Goal: Task Accomplishment & Management: Manage account settings

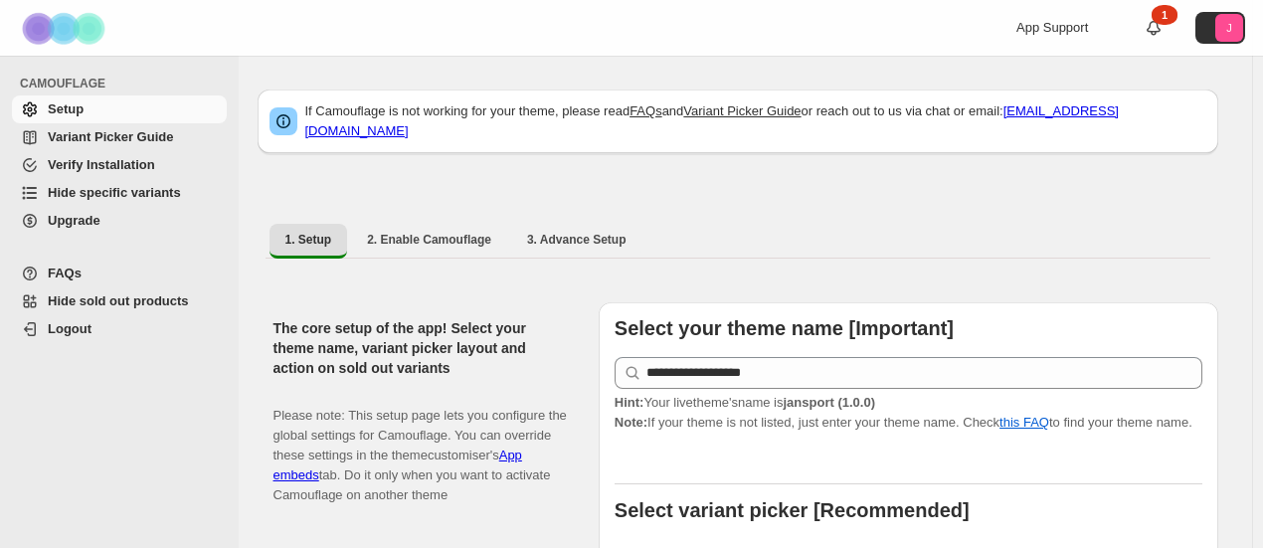
click at [95, 186] on span "Hide specific variants" at bounding box center [114, 192] width 133 height 15
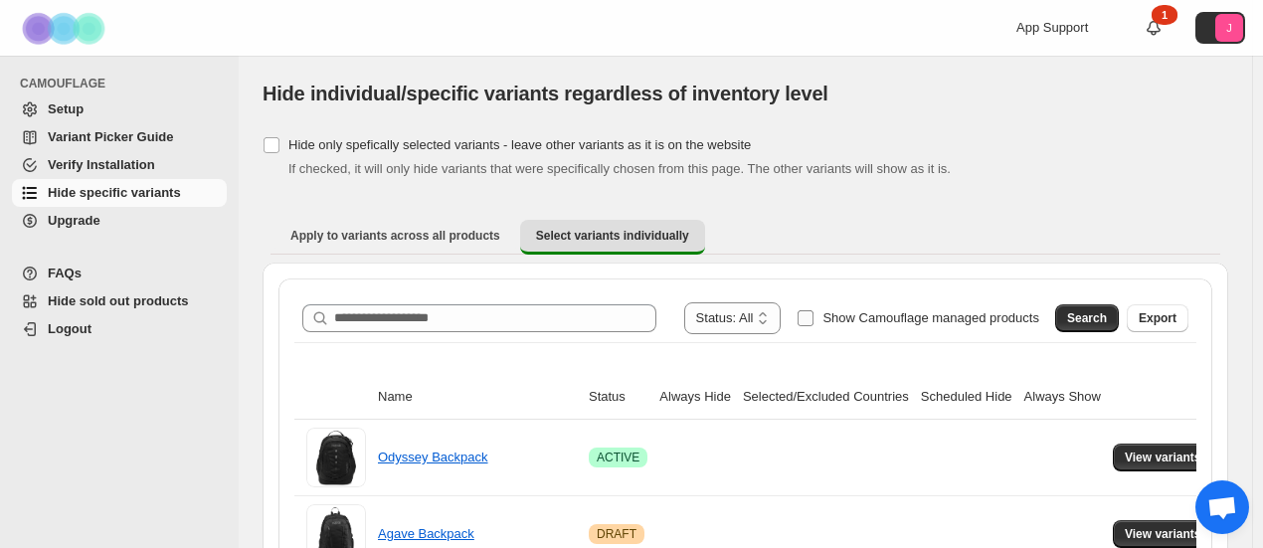
click at [919, 321] on span "Show Camouflage managed products" at bounding box center [930, 317] width 217 height 15
click at [1086, 311] on span "Search" at bounding box center [1087, 318] width 40 height 16
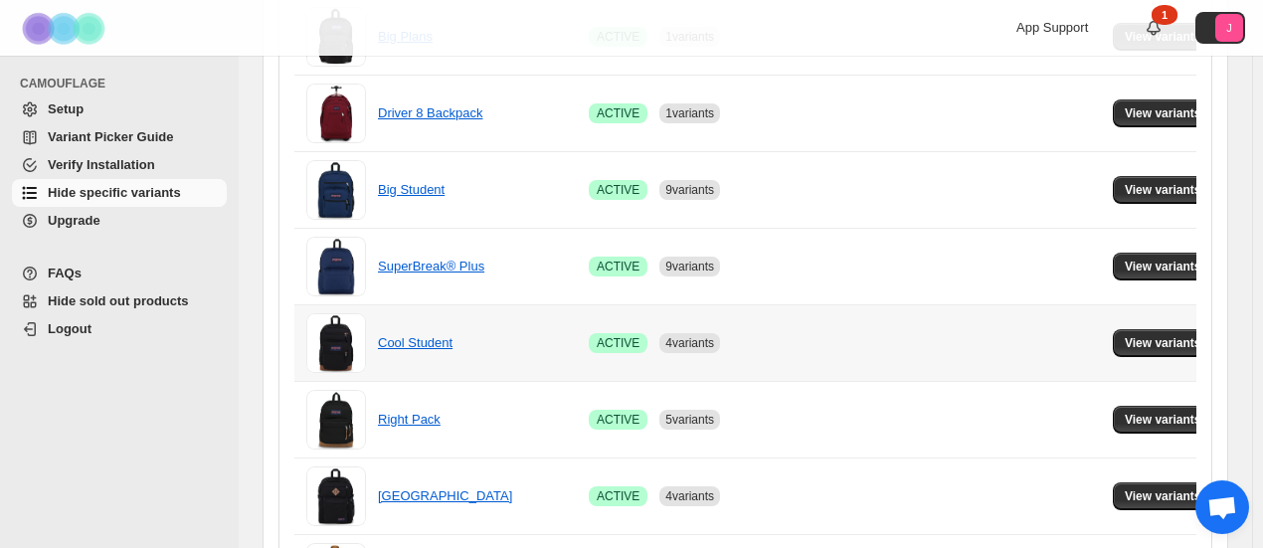
scroll to position [596, 0]
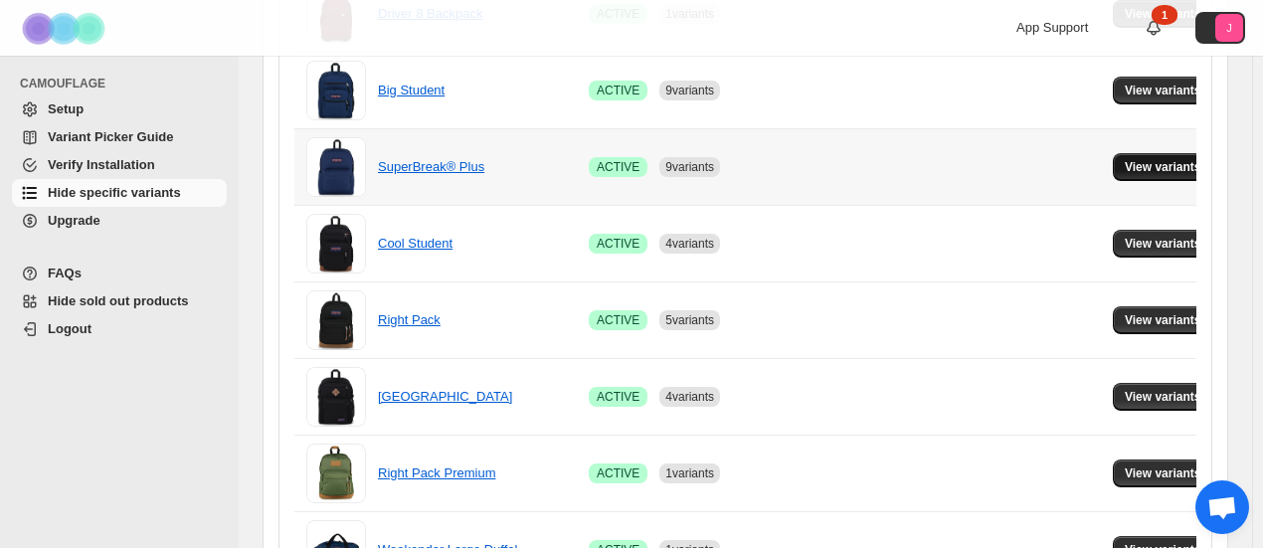
click at [1121, 155] on button "View variants" at bounding box center [1162, 167] width 100 height 28
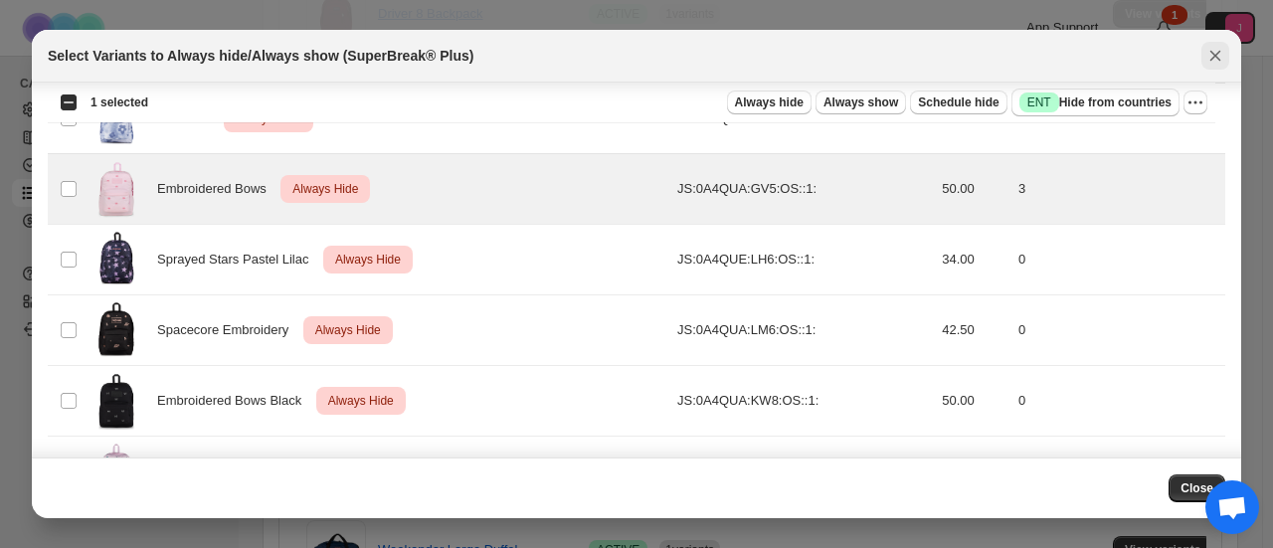
scroll to position [2178, 0]
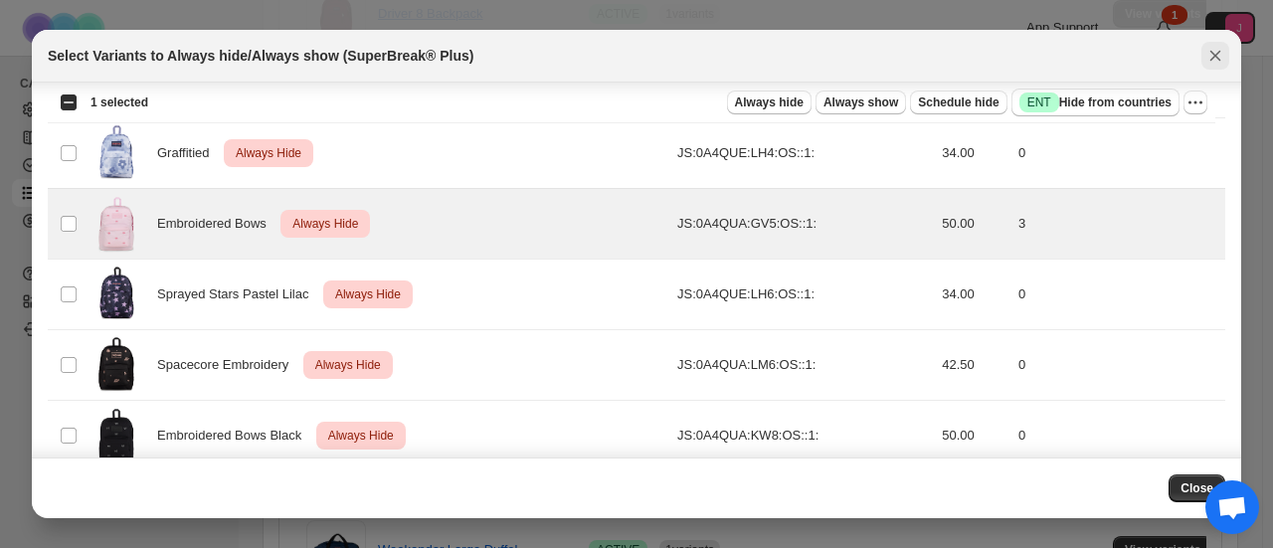
click at [1203, 57] on button "Close" at bounding box center [1215, 56] width 28 height 28
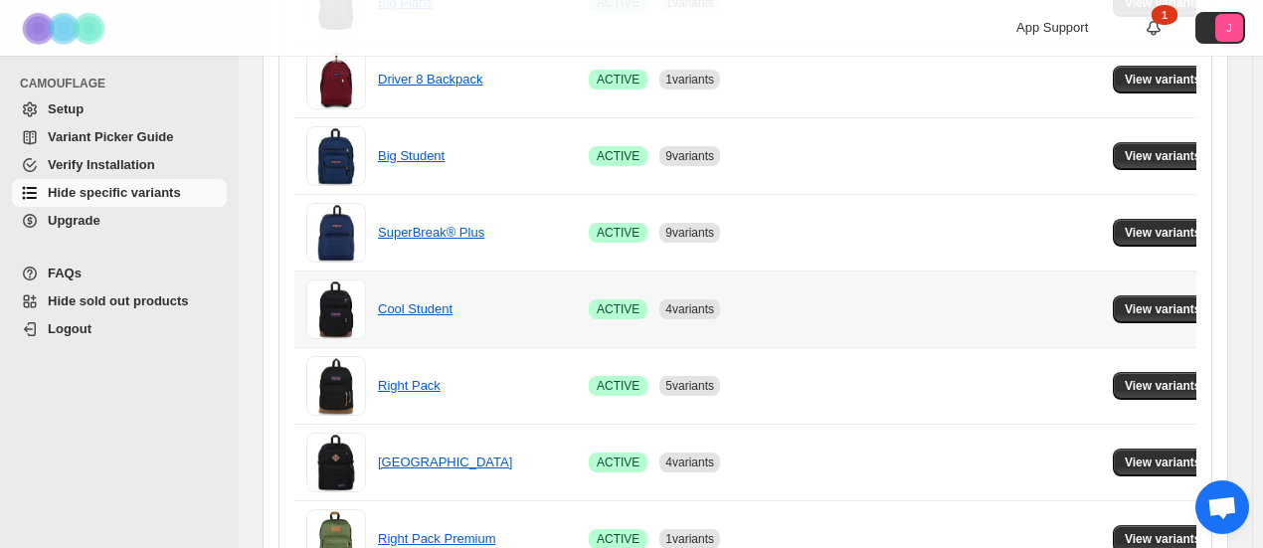
scroll to position [431, 0]
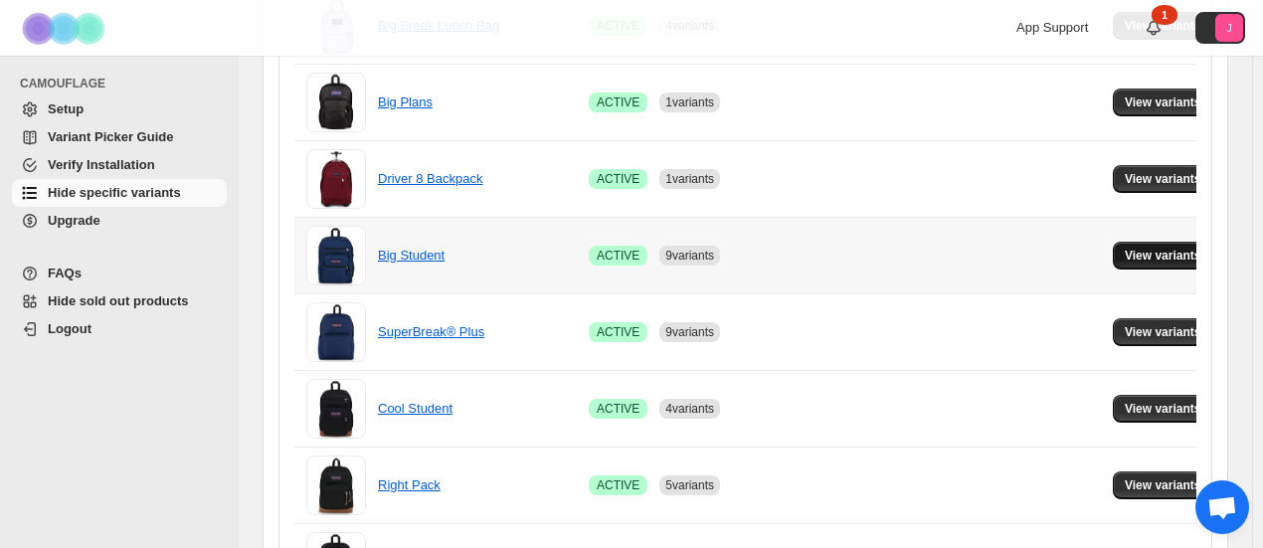
click at [1130, 261] on button "View variants" at bounding box center [1162, 256] width 100 height 28
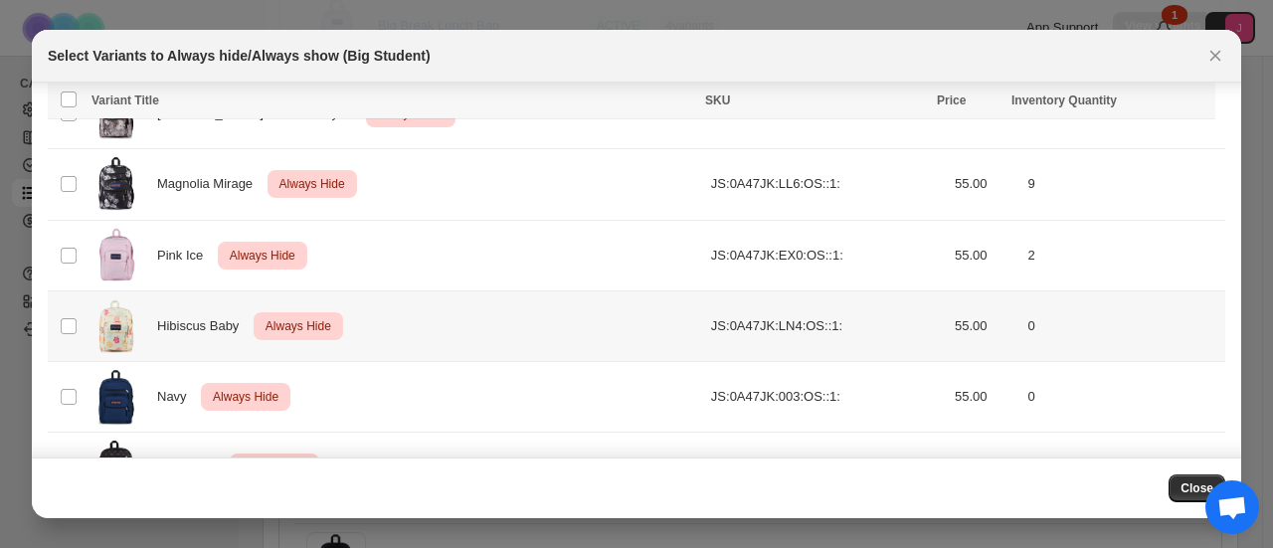
scroll to position [2054, 0]
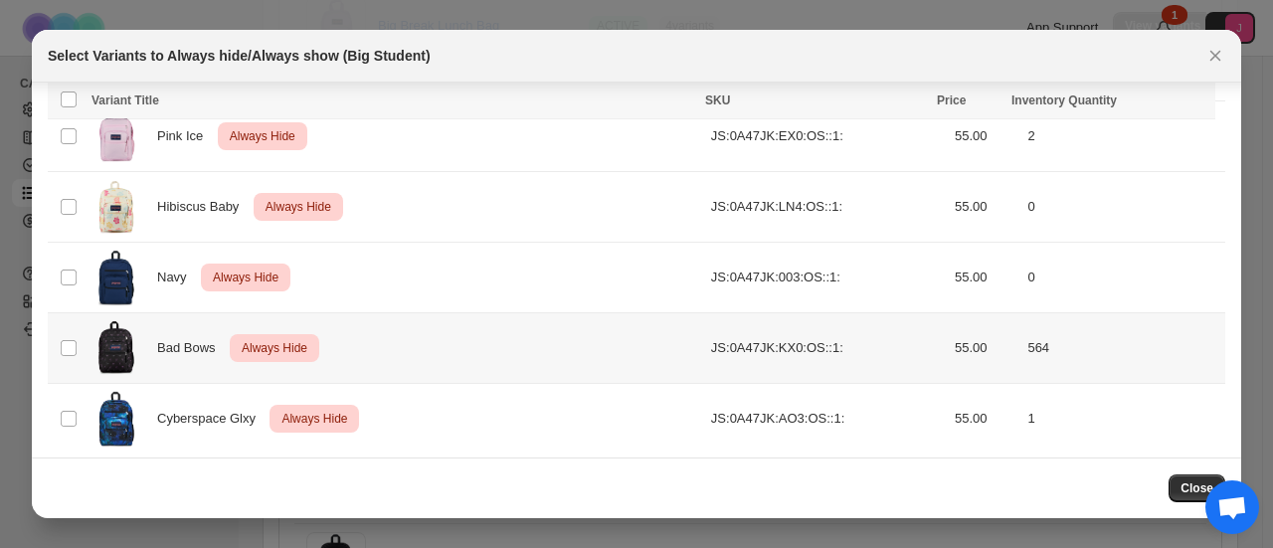
click at [79, 333] on td "Select product variant" at bounding box center [67, 347] width 38 height 71
click at [72, 397] on td "Select product variant" at bounding box center [67, 419] width 38 height 71
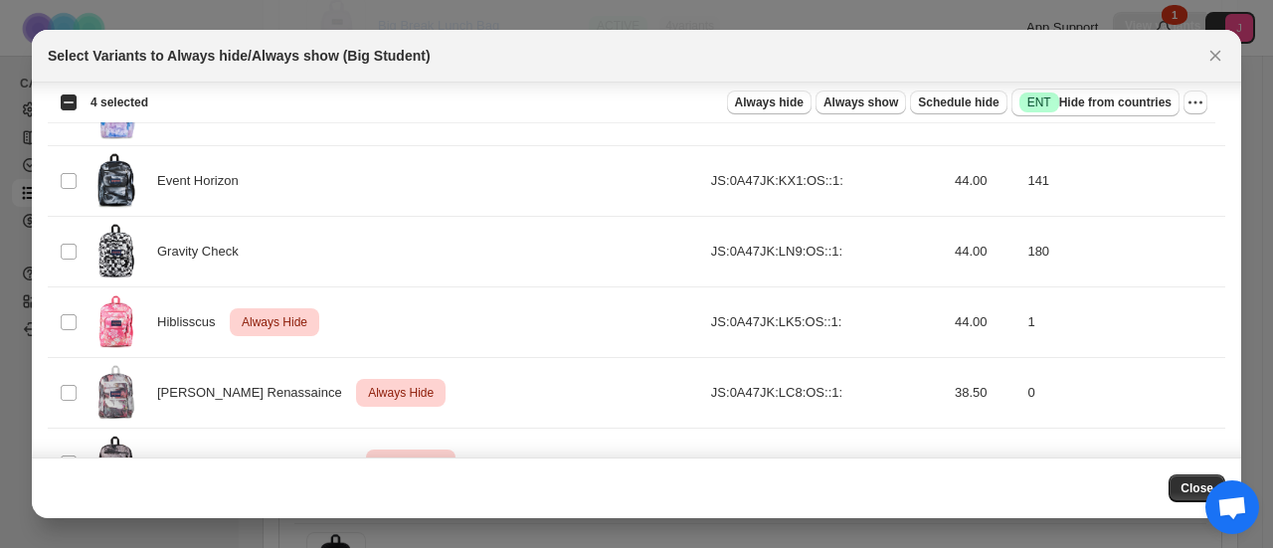
scroll to position [1557, 0]
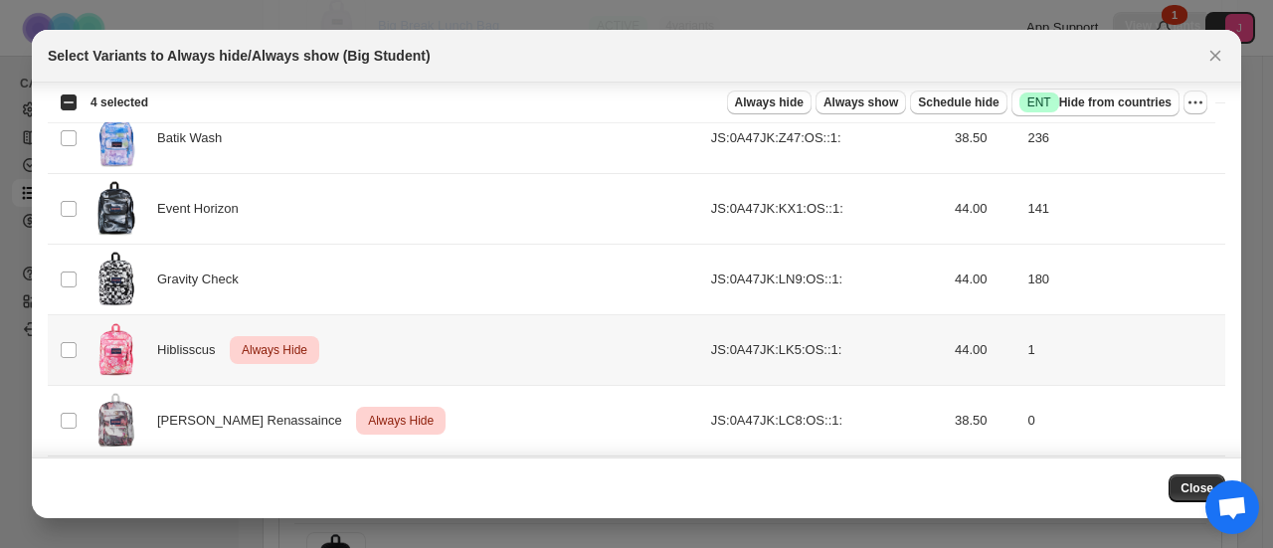
drag, startPoint x: 67, startPoint y: 331, endPoint x: 167, endPoint y: 283, distance: 111.2
click at [67, 331] on td "Select product variant" at bounding box center [67, 350] width 38 height 71
click at [1201, 105] on icon "More actions" at bounding box center [1195, 102] width 20 height 20
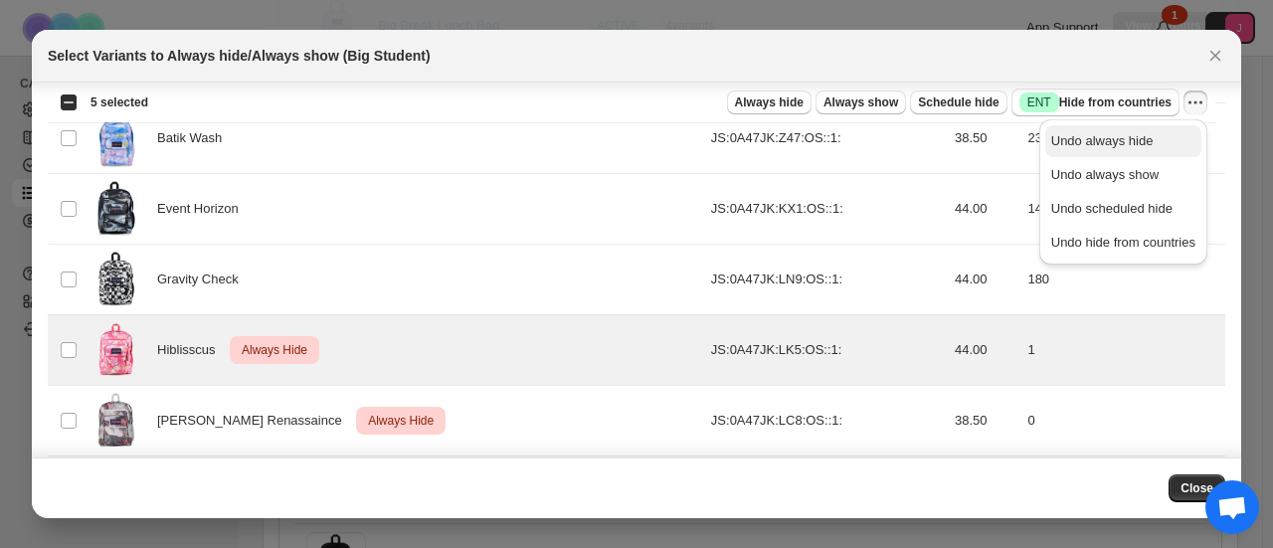
click at [1156, 132] on span "Undo always hide" at bounding box center [1123, 141] width 144 height 20
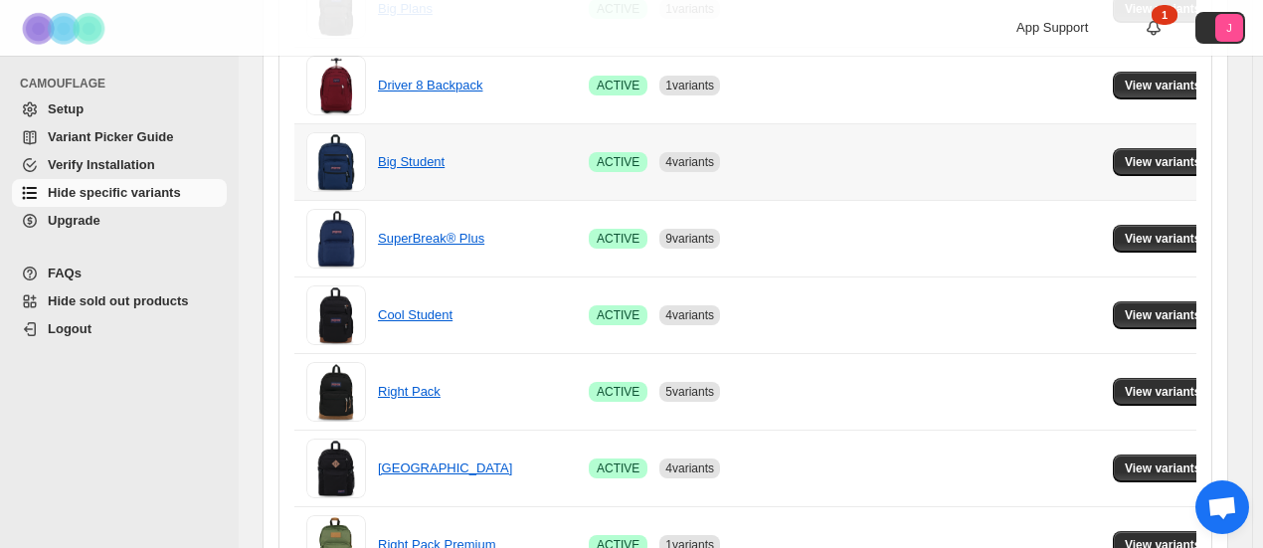
scroll to position [531, 0]
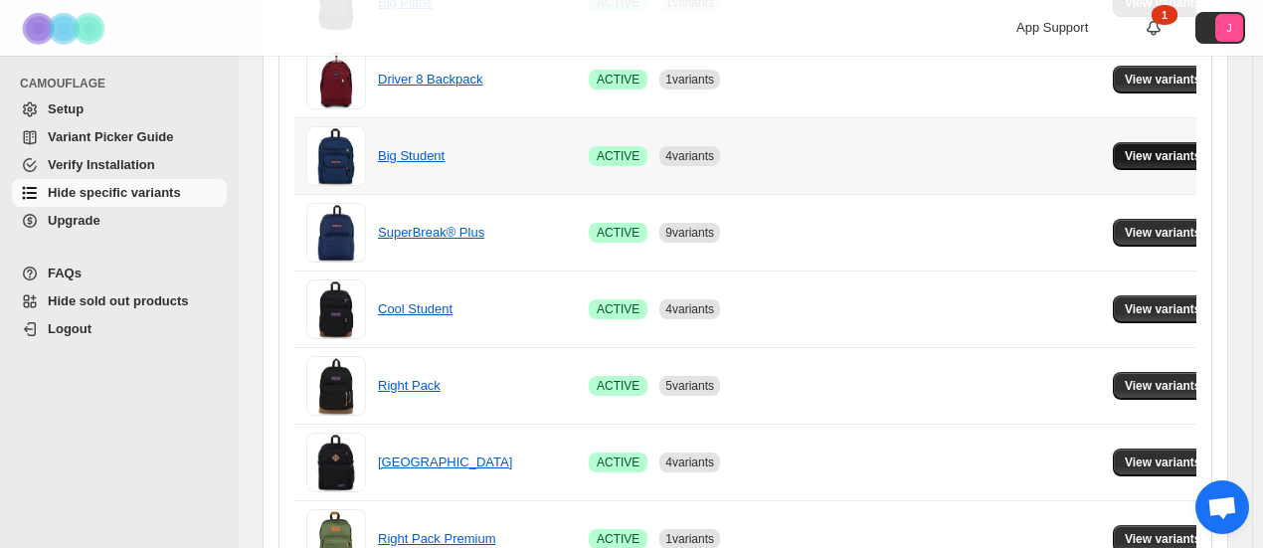
click at [1157, 155] on span "View variants" at bounding box center [1162, 156] width 77 height 16
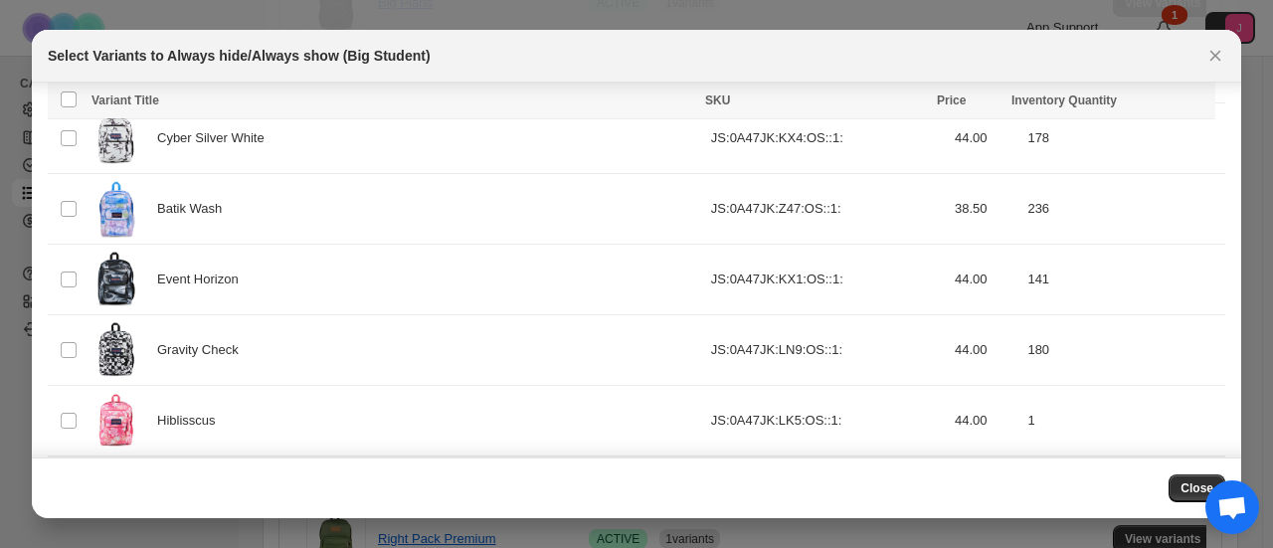
scroll to position [1259, 0]
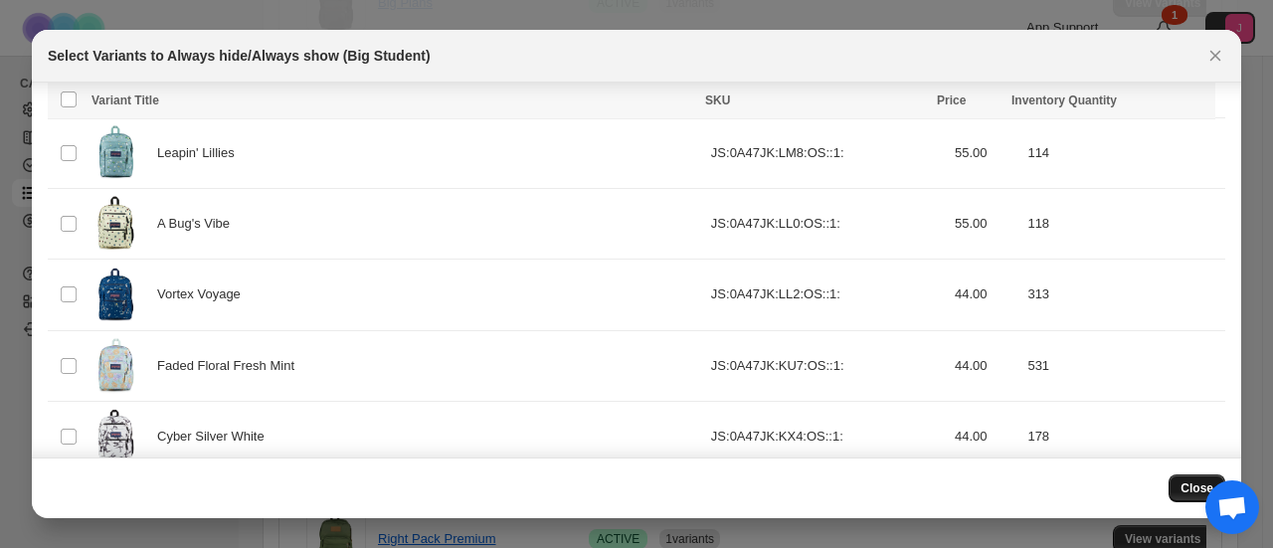
click at [1207, 479] on button "Close" at bounding box center [1196, 488] width 57 height 28
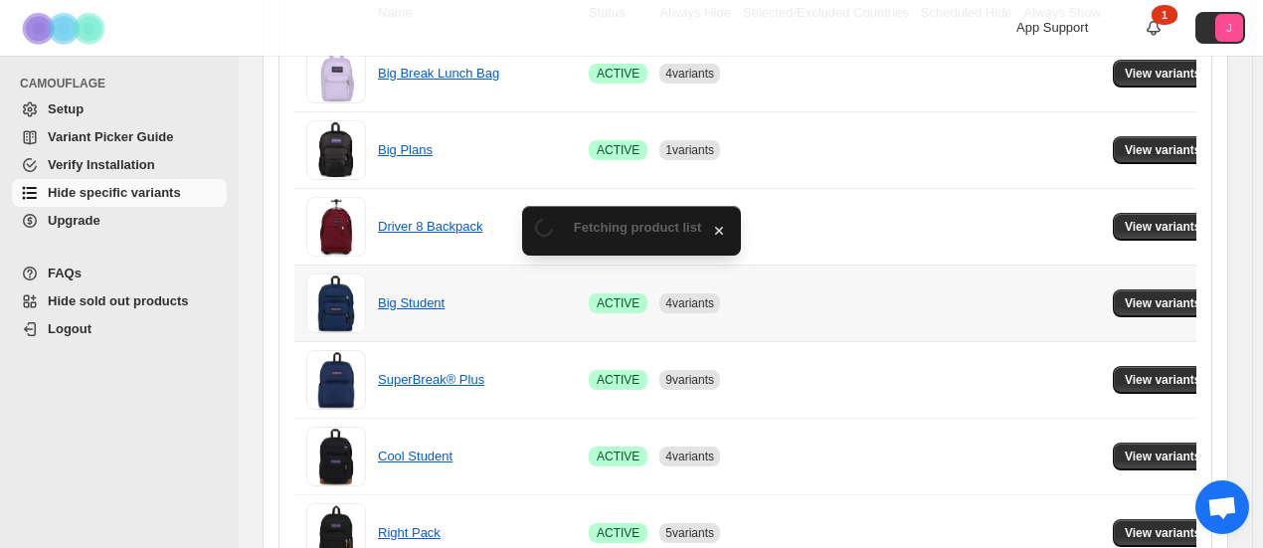
scroll to position [531, 0]
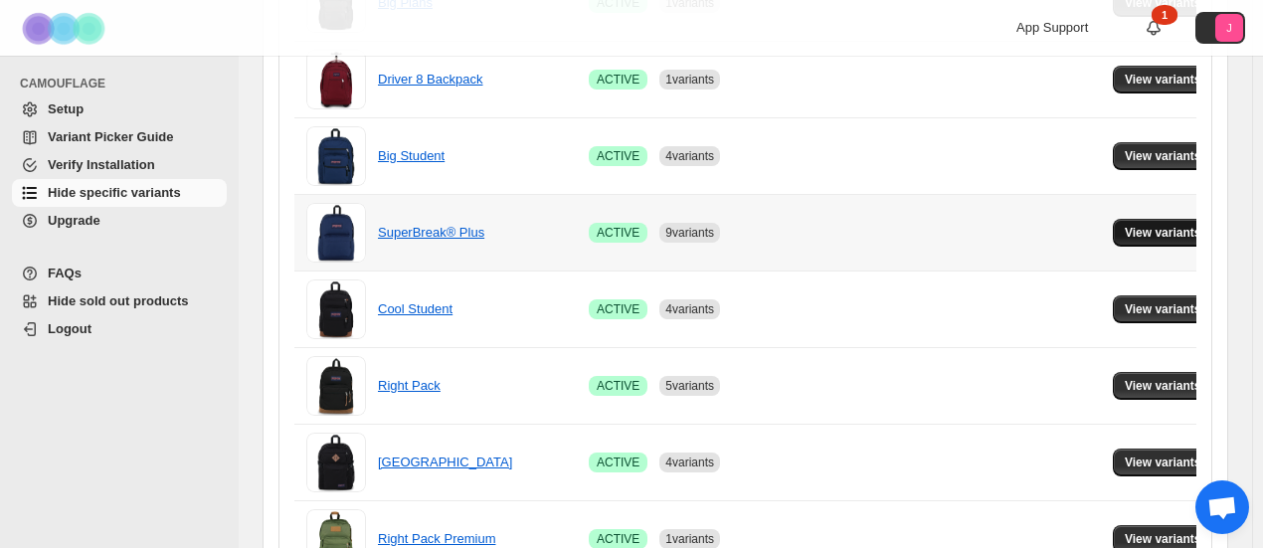
click at [1124, 229] on span "View variants" at bounding box center [1162, 233] width 77 height 16
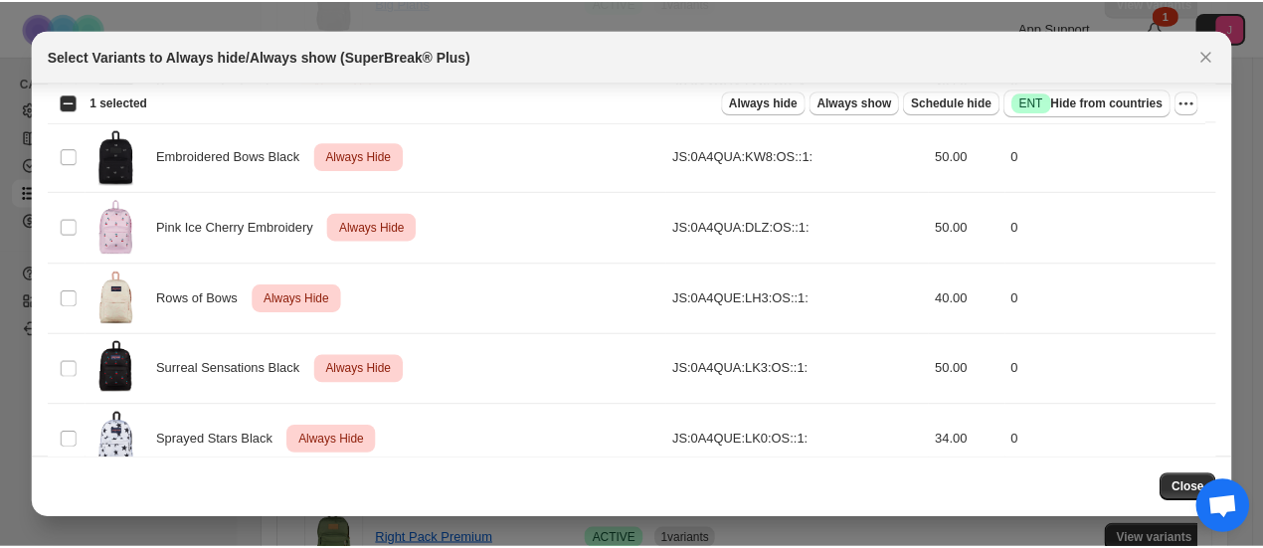
scroll to position [2476, 0]
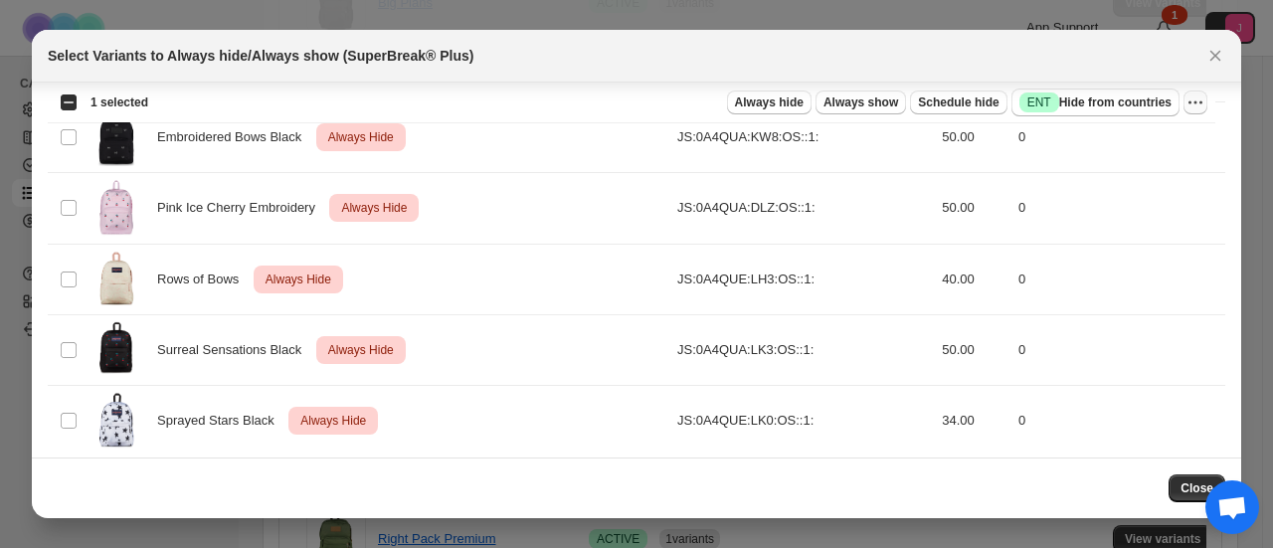
drag, startPoint x: 1211, startPoint y: 101, endPoint x: 1199, endPoint y: 103, distance: 12.1
click at [1209, 101] on div "Select all 39 product variants 1 selected Always hide Always show Schedule hide…" at bounding box center [631, 103] width 1167 height 40
click at [1199, 104] on icon "More actions" at bounding box center [1195, 102] width 20 height 20
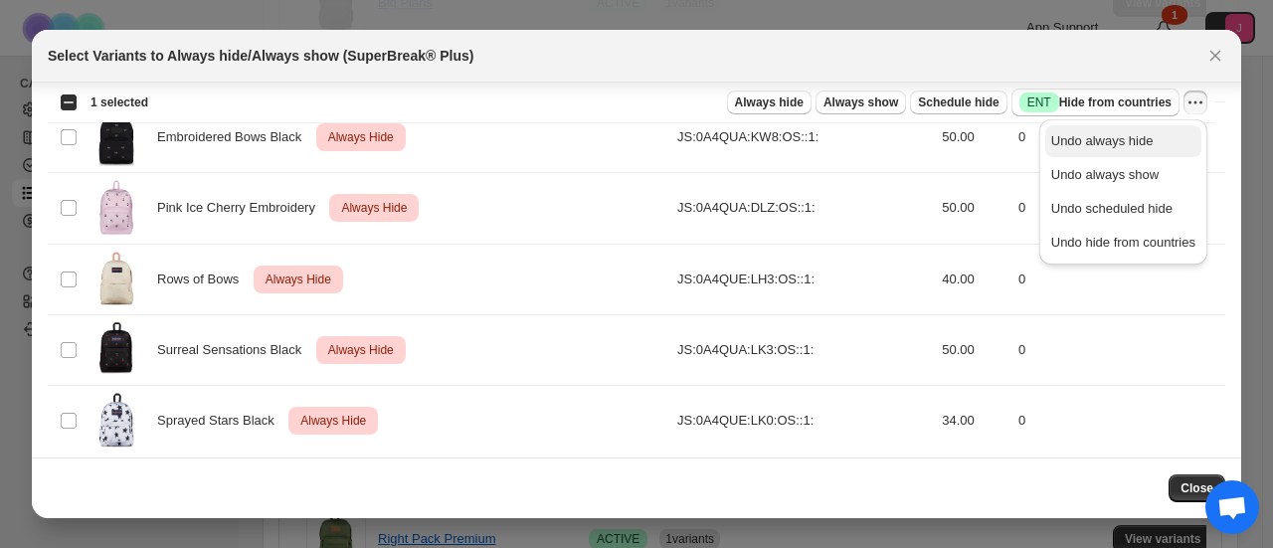
click at [1158, 145] on span "Undo always hide" at bounding box center [1123, 141] width 144 height 20
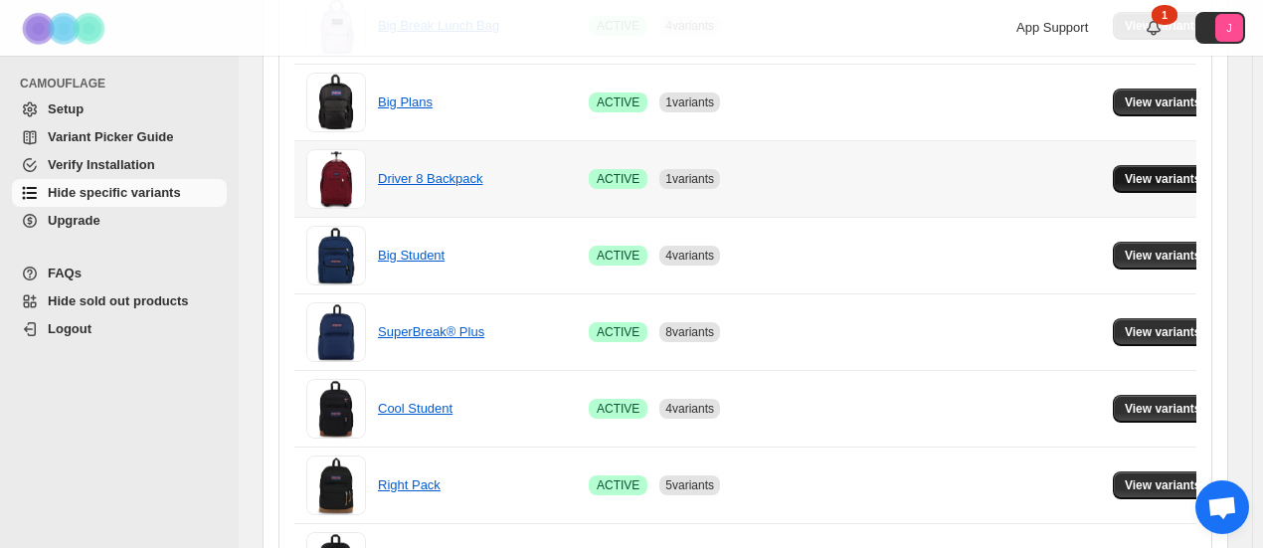
scroll to position [332, 0]
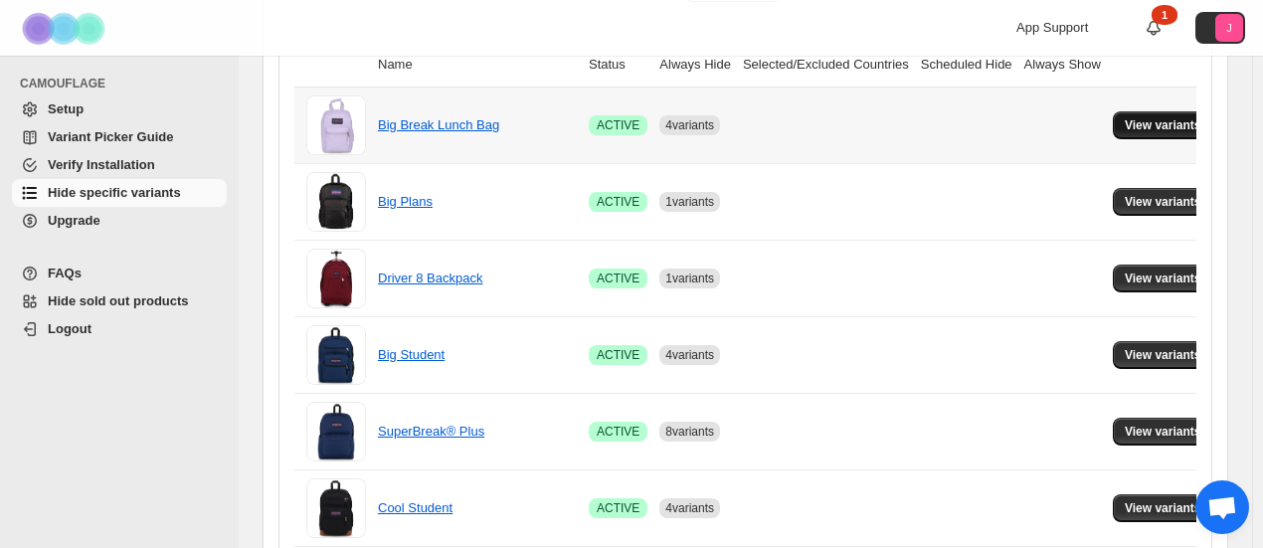
click at [1135, 122] on span "View variants" at bounding box center [1162, 125] width 77 height 16
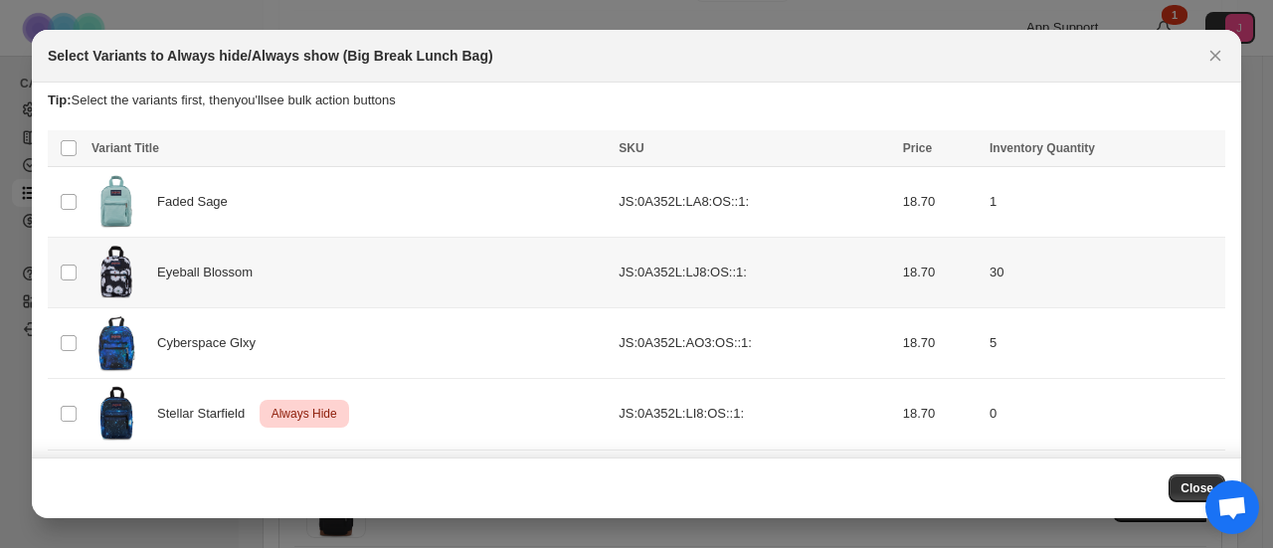
scroll to position [0, 0]
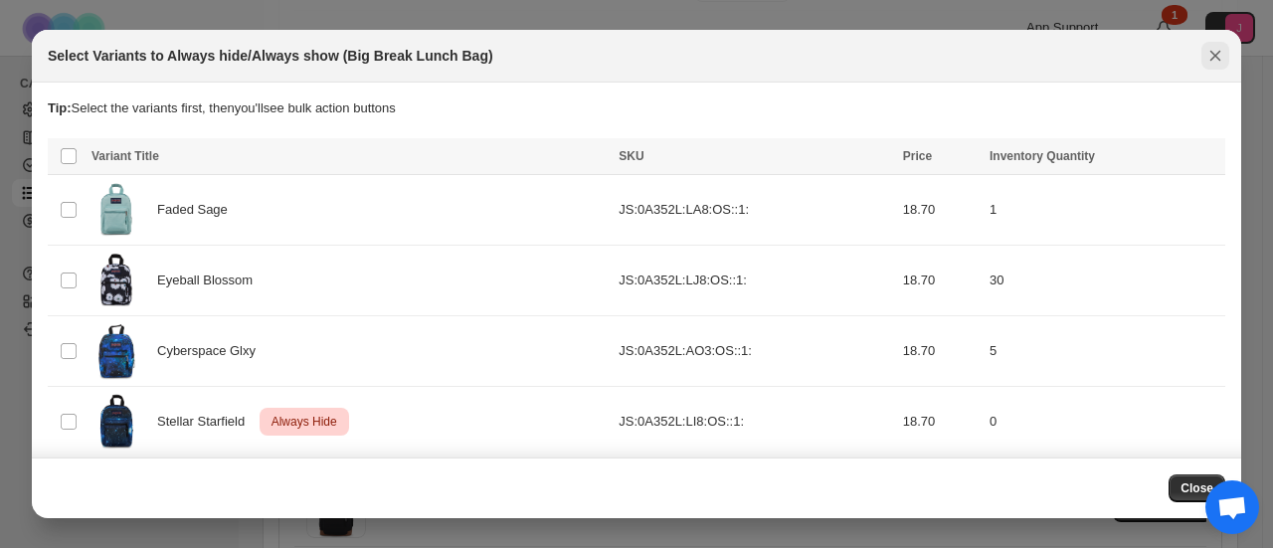
click at [1212, 54] on icon "Close" at bounding box center [1215, 56] width 11 height 11
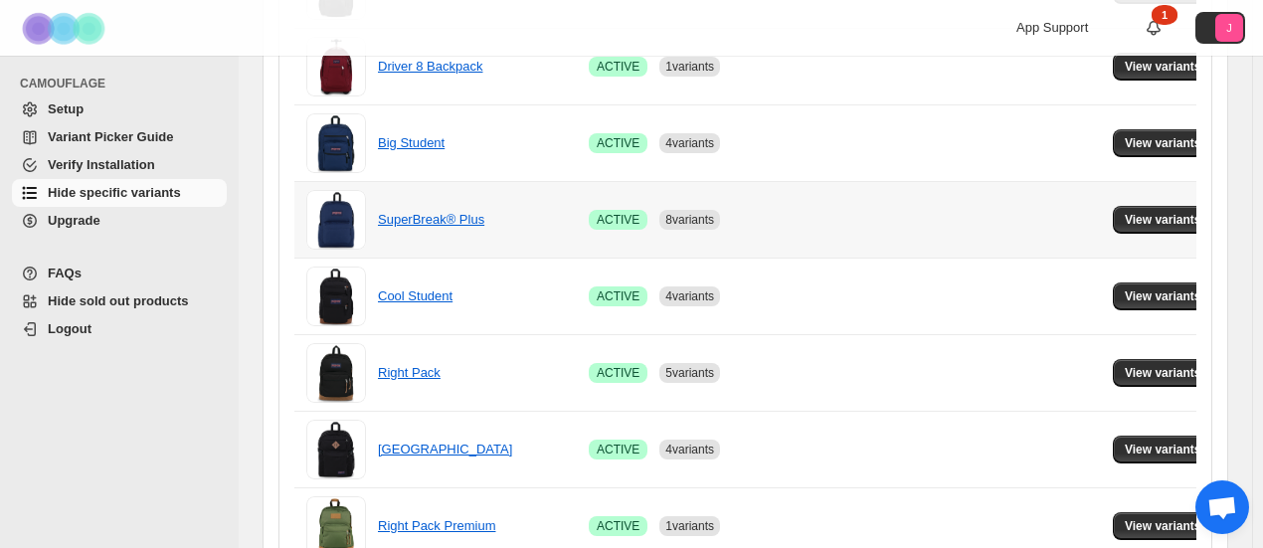
scroll to position [630, 0]
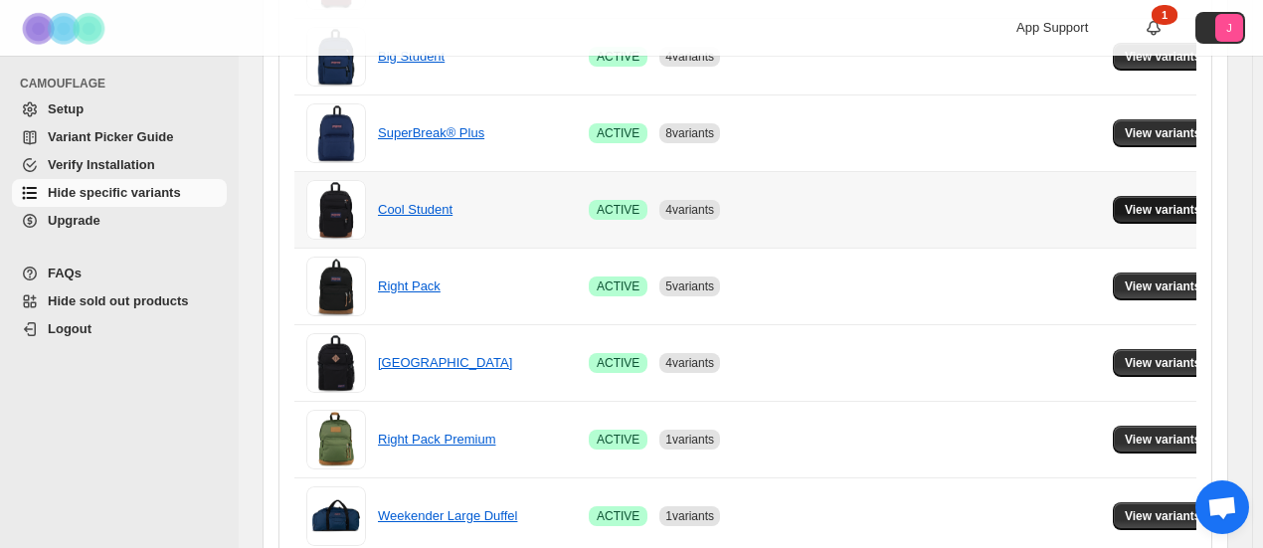
click at [1157, 208] on span "View variants" at bounding box center [1162, 210] width 77 height 16
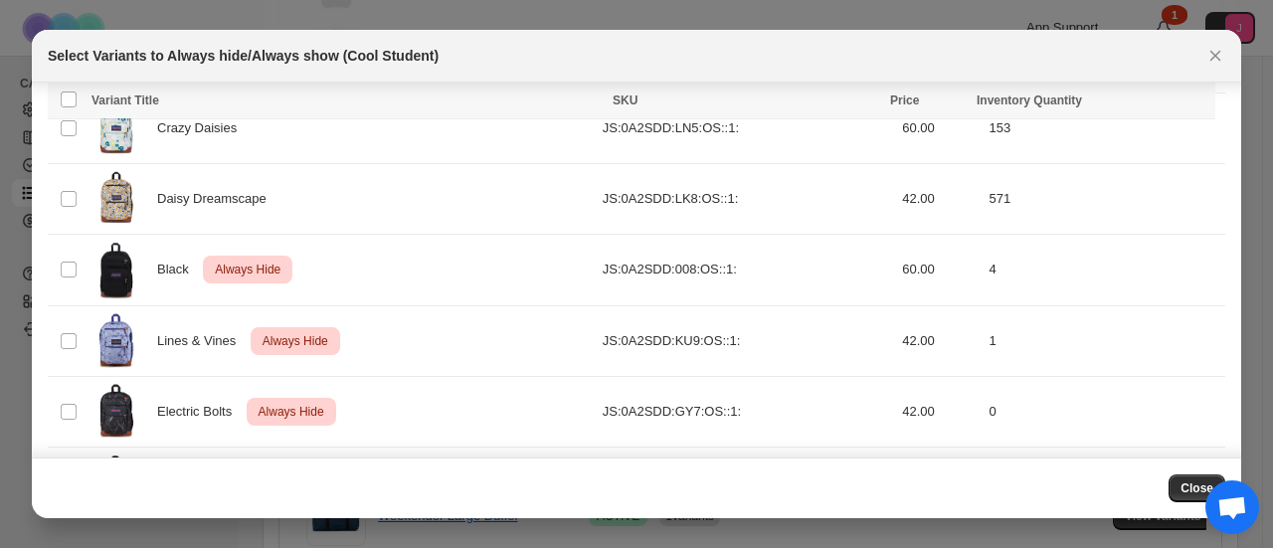
scroll to position [758, 0]
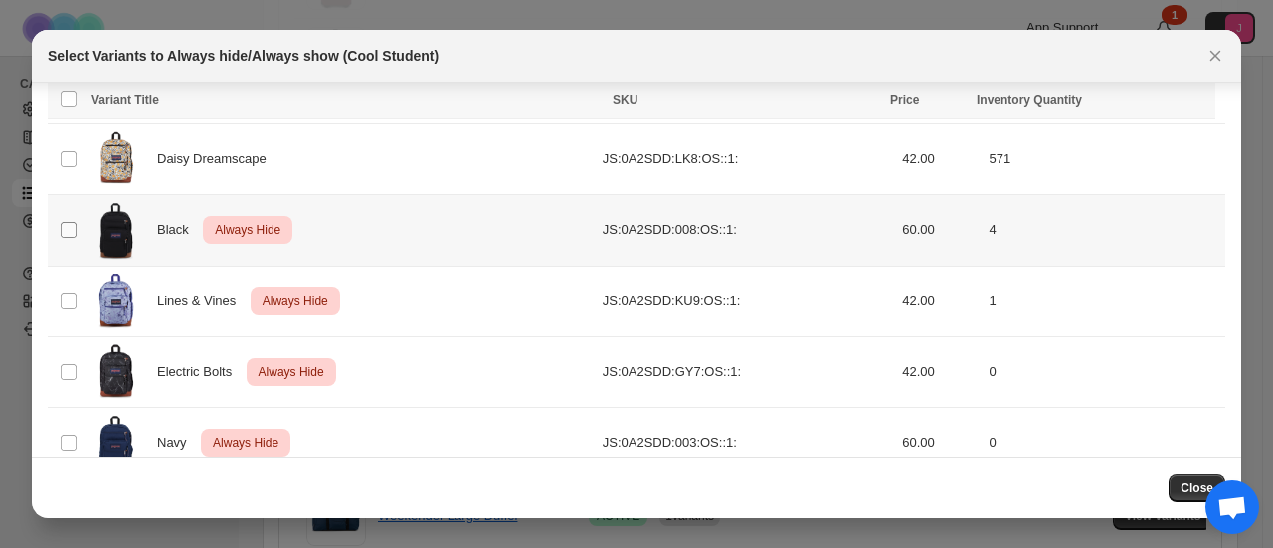
click at [63, 221] on span ":r73:" at bounding box center [69, 230] width 18 height 18
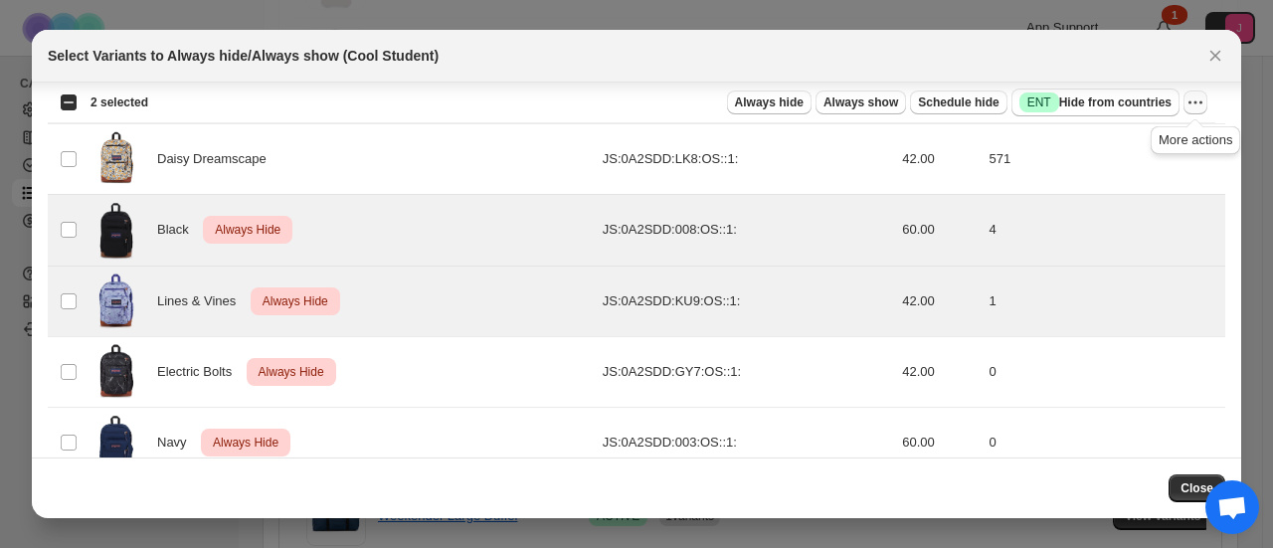
click at [1203, 92] on icon "More actions" at bounding box center [1195, 102] width 20 height 20
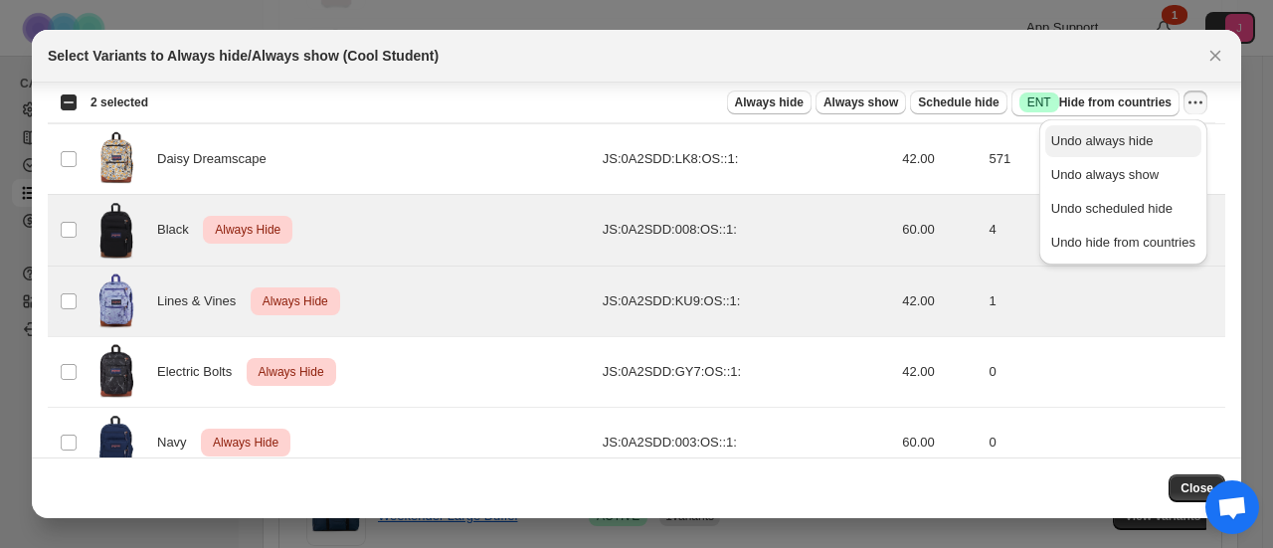
click at [1163, 145] on span "Undo always hide" at bounding box center [1123, 141] width 144 height 20
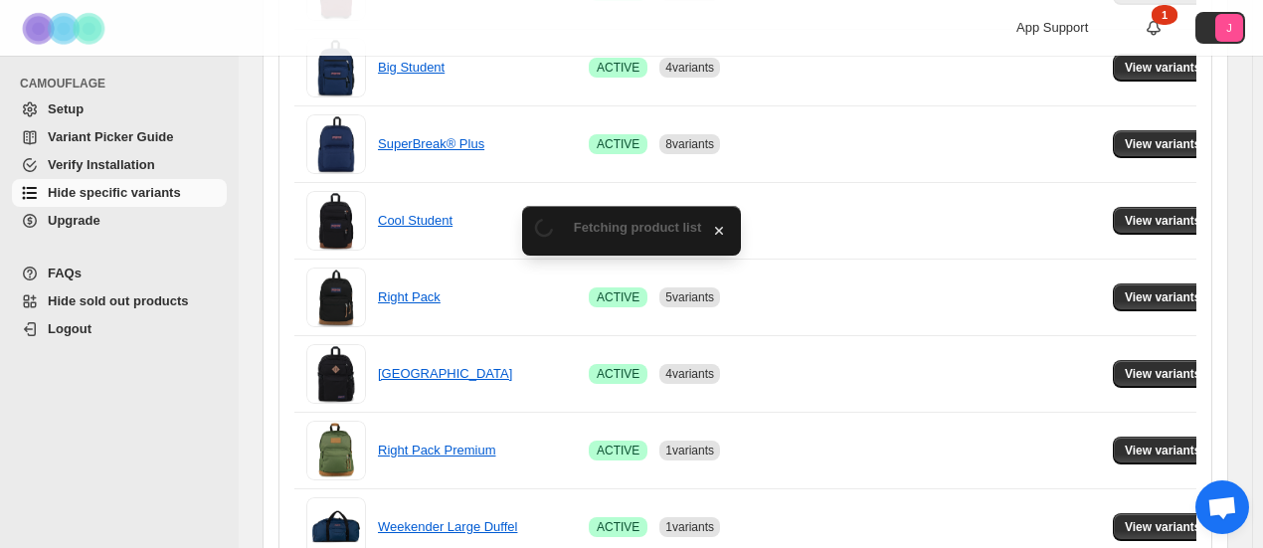
scroll to position [630, 0]
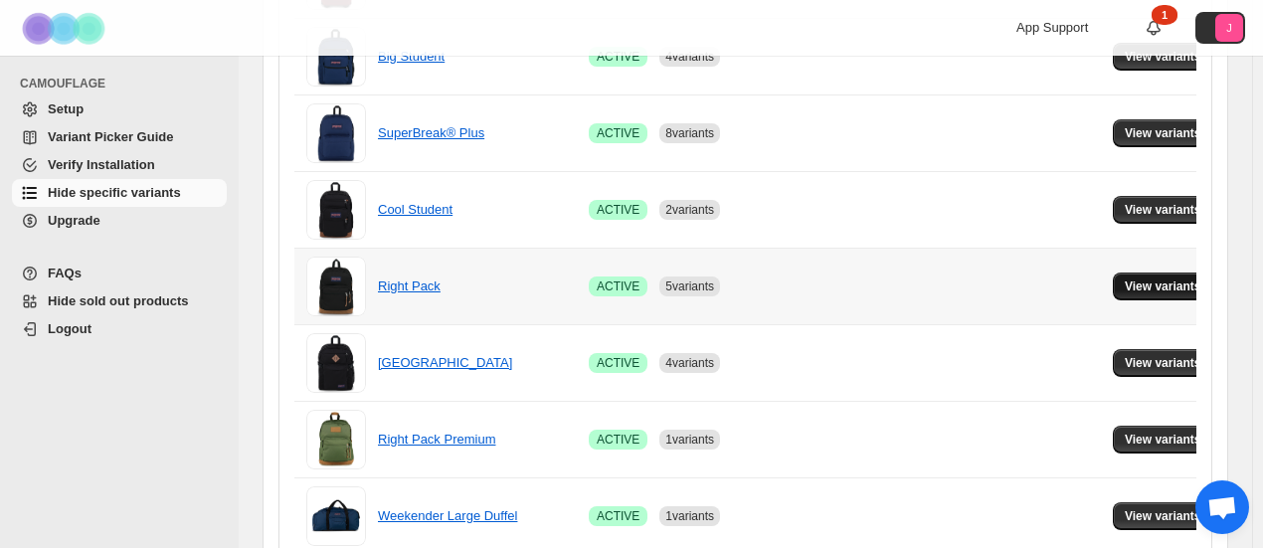
click at [1131, 283] on span "View variants" at bounding box center [1162, 286] width 77 height 16
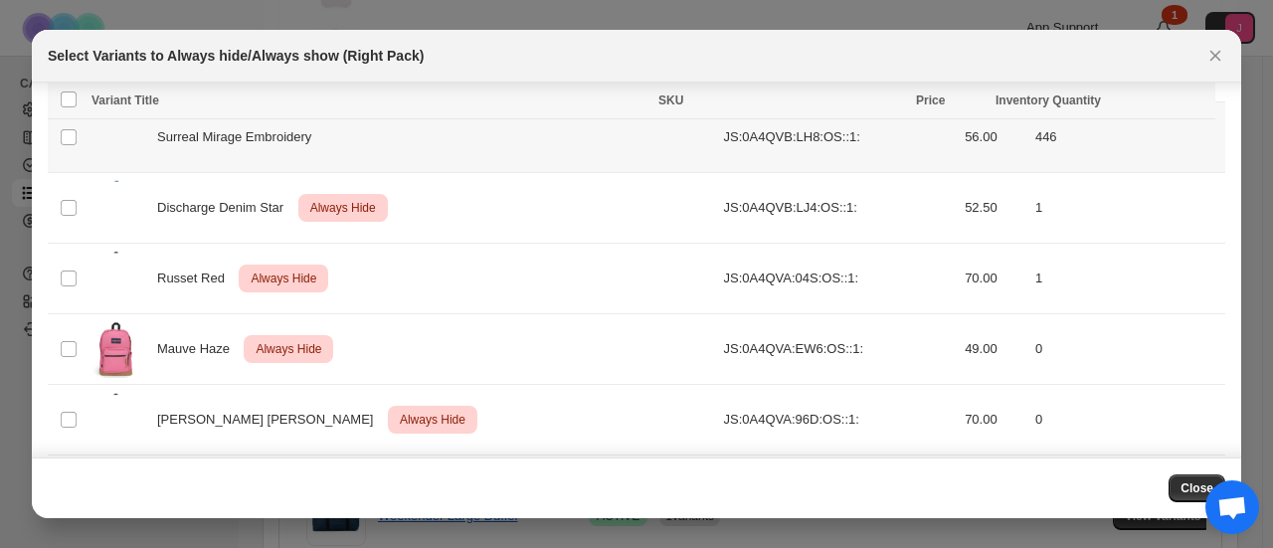
scroll to position [1461, 0]
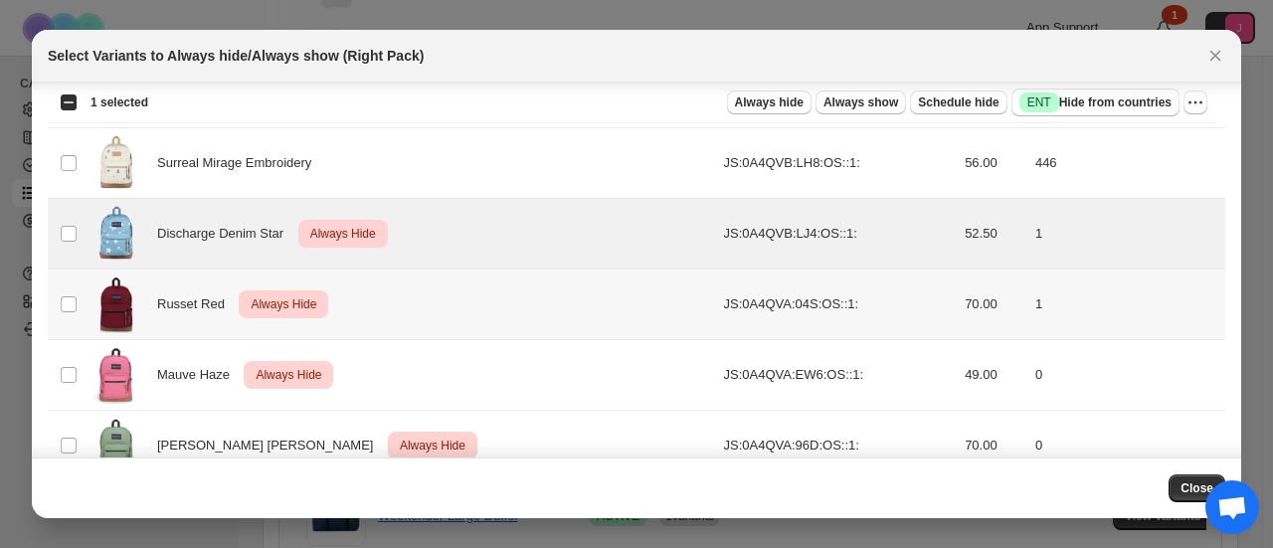
click at [74, 281] on td "Select product variant" at bounding box center [67, 303] width 38 height 71
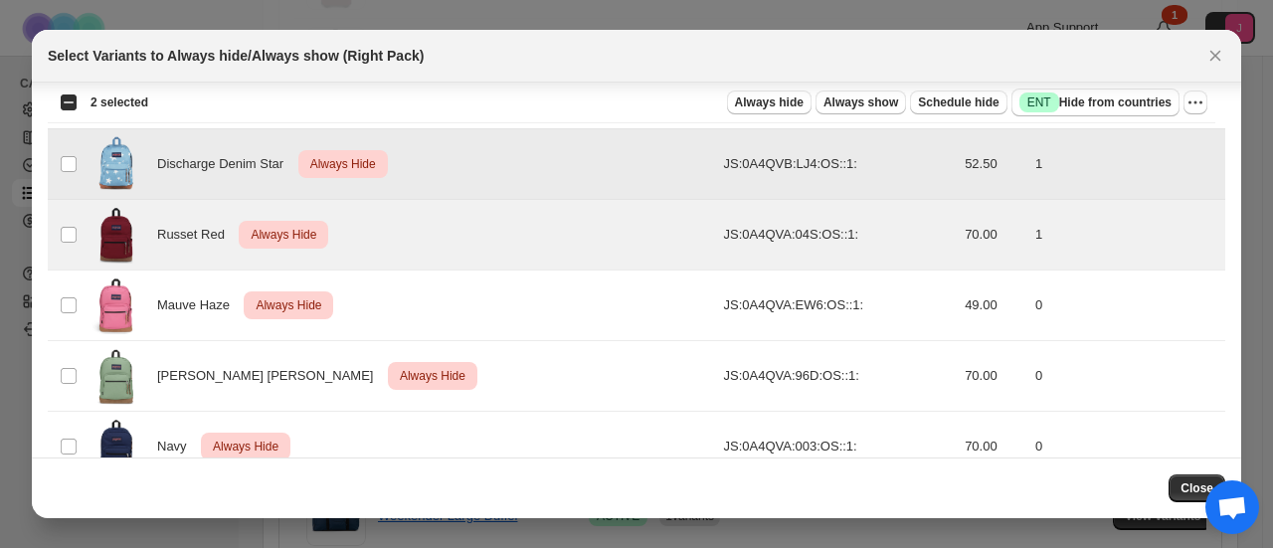
scroll to position [1561, 0]
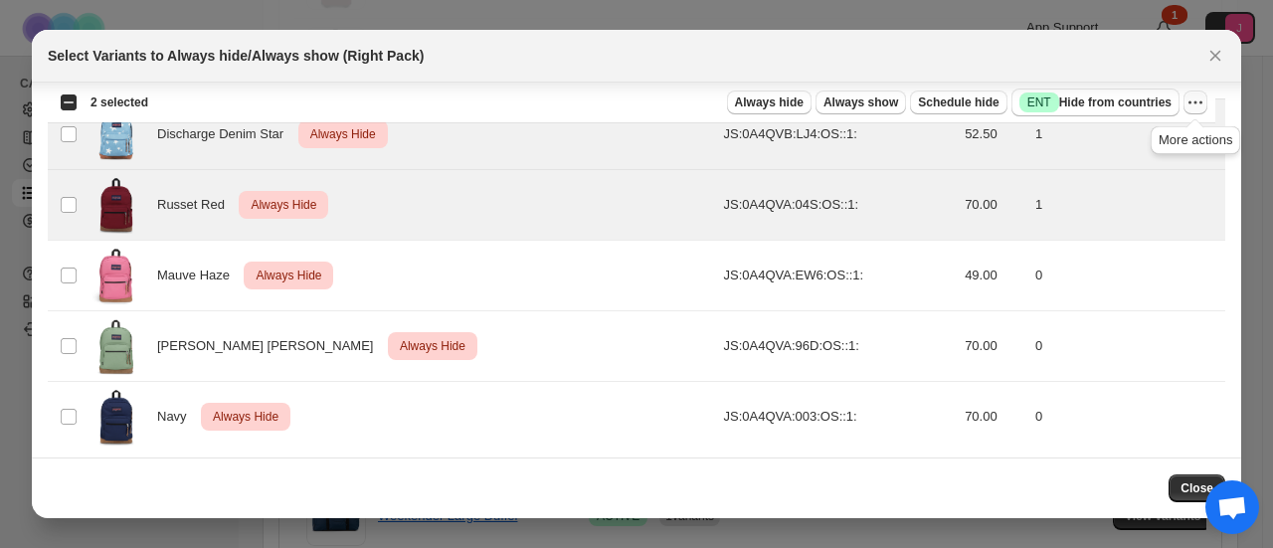
click at [1192, 99] on icon "More actions" at bounding box center [1195, 102] width 20 height 20
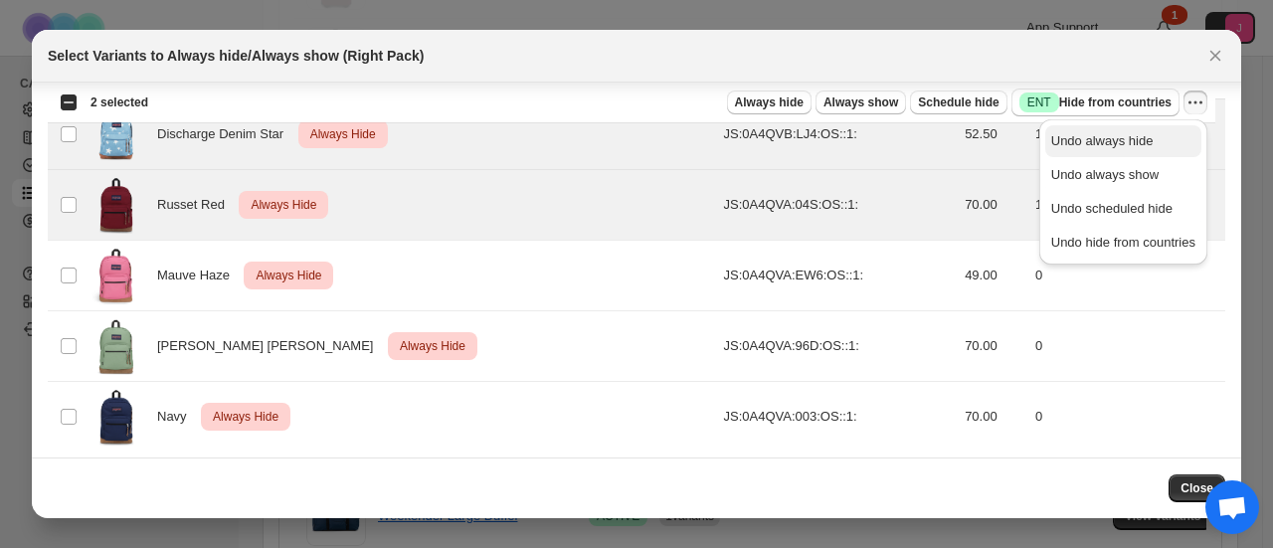
click at [1150, 142] on span "Undo always hide" at bounding box center [1123, 141] width 144 height 20
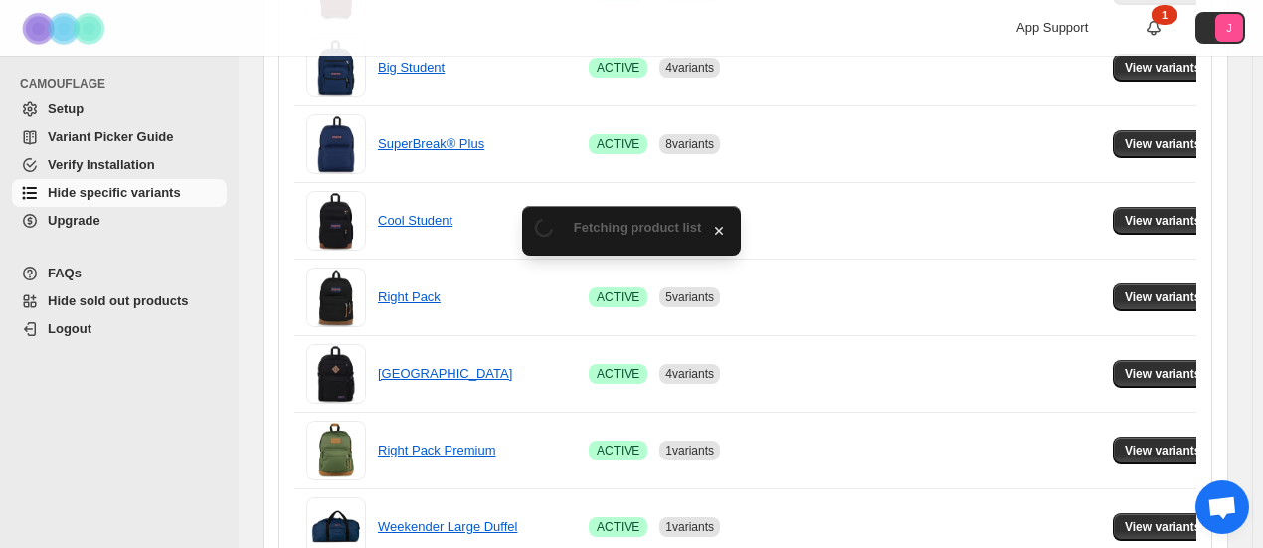
scroll to position [630, 0]
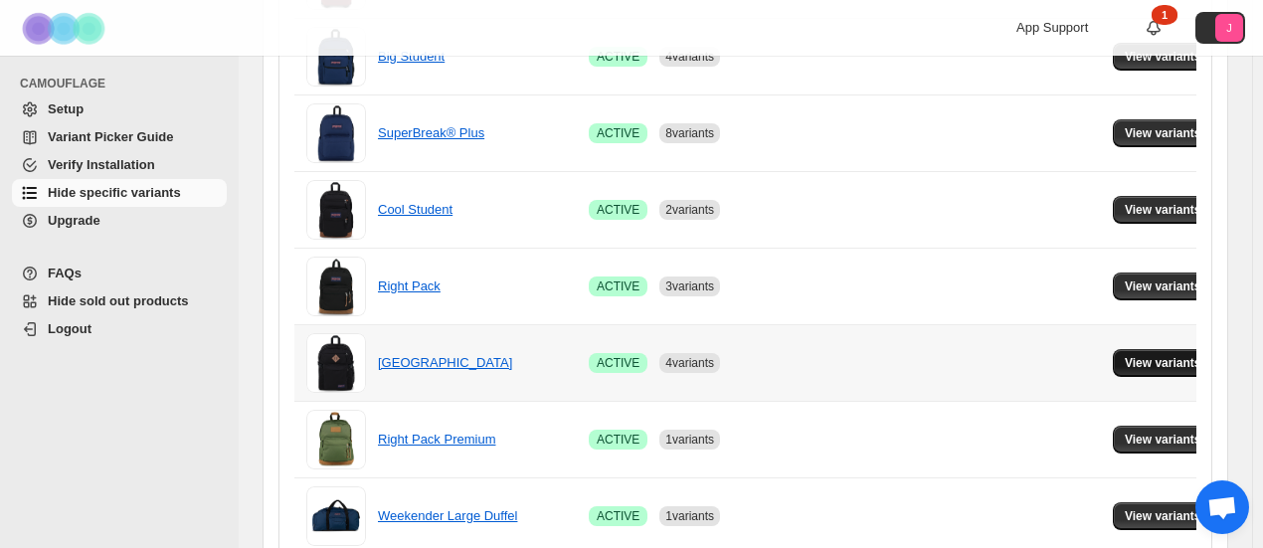
click at [1142, 349] on button "View variants" at bounding box center [1162, 363] width 100 height 28
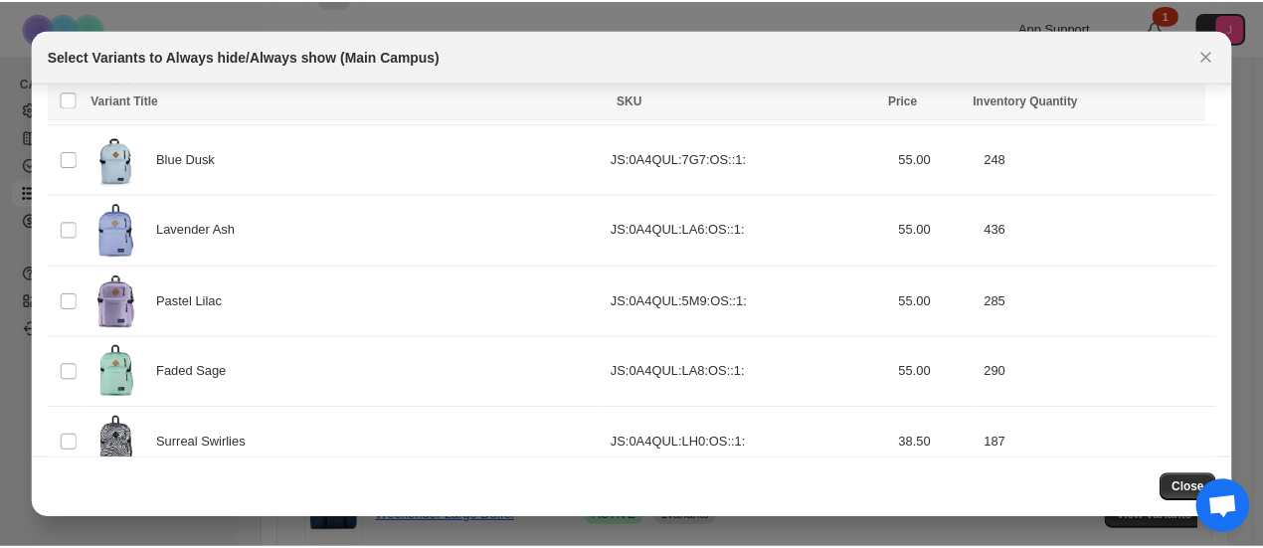
scroll to position [475, 0]
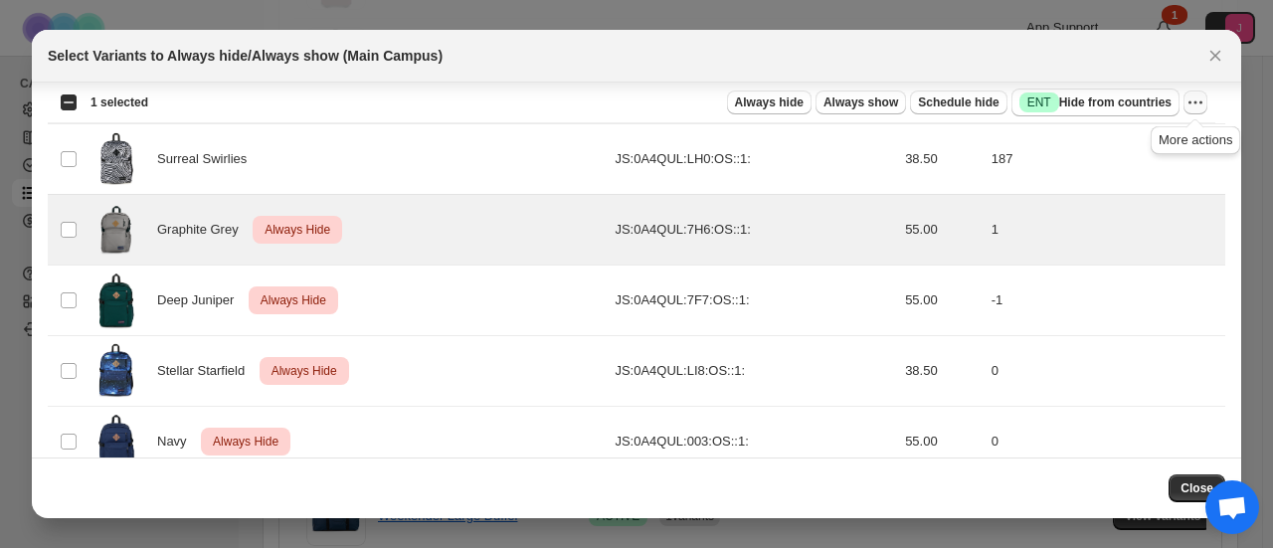
click at [1191, 102] on icon "More actions" at bounding box center [1195, 102] width 20 height 20
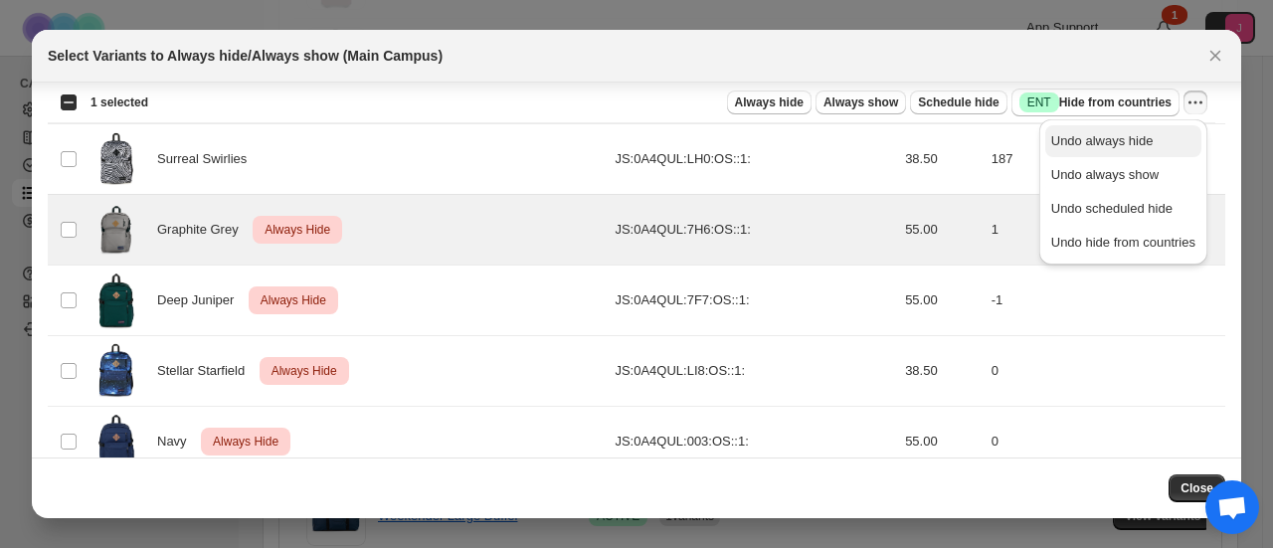
click at [1163, 130] on button "Undo always hide" at bounding box center [1123, 141] width 156 height 32
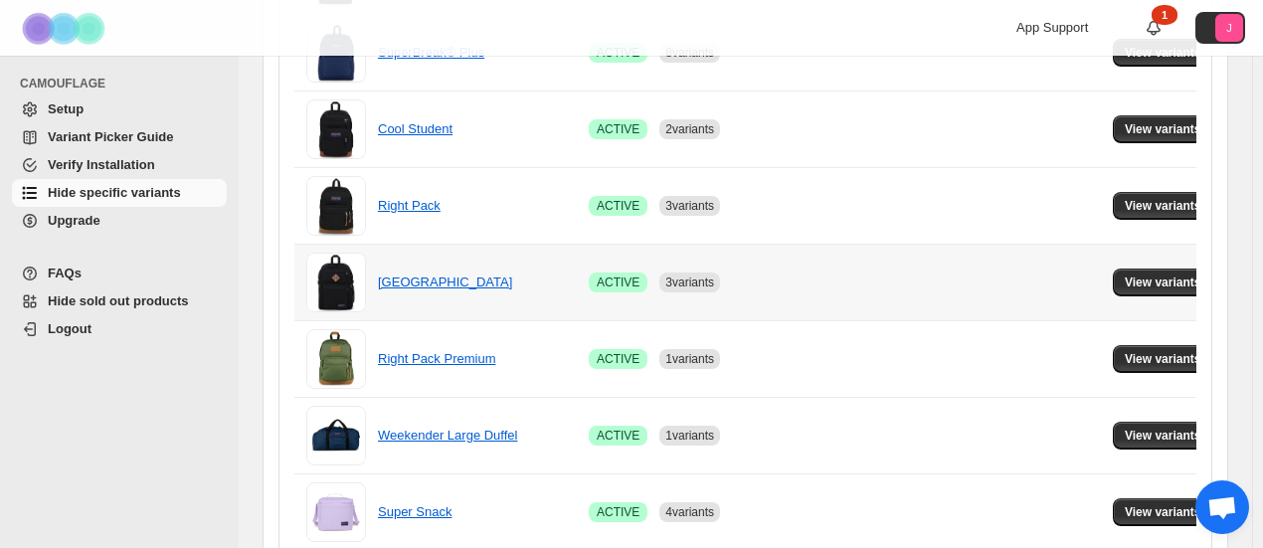
scroll to position [730, 0]
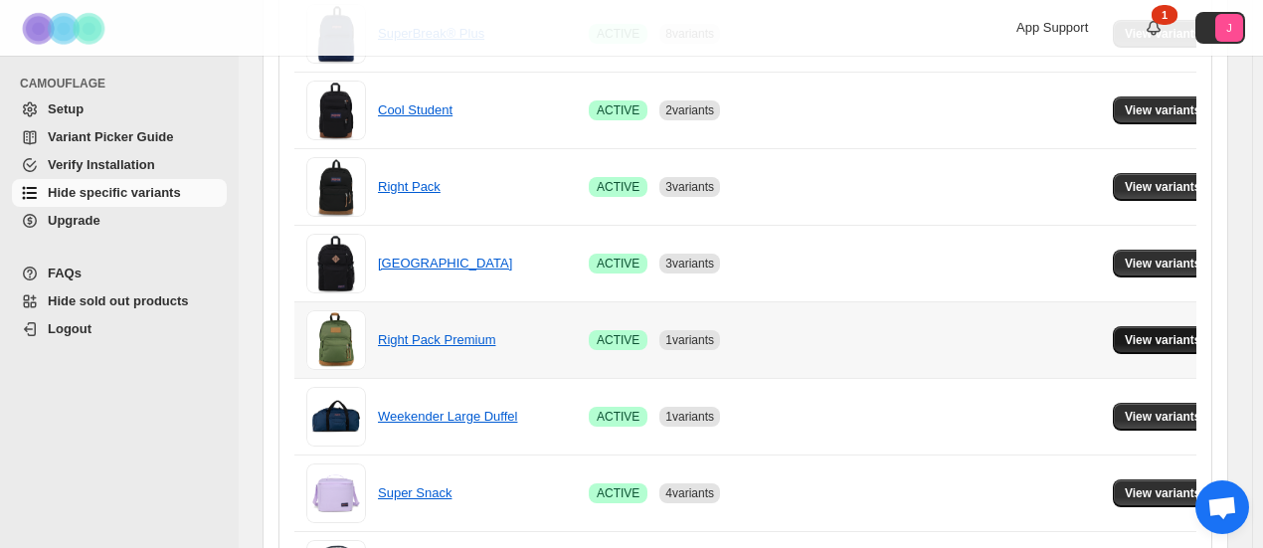
click at [1124, 339] on span "View variants" at bounding box center [1162, 340] width 77 height 16
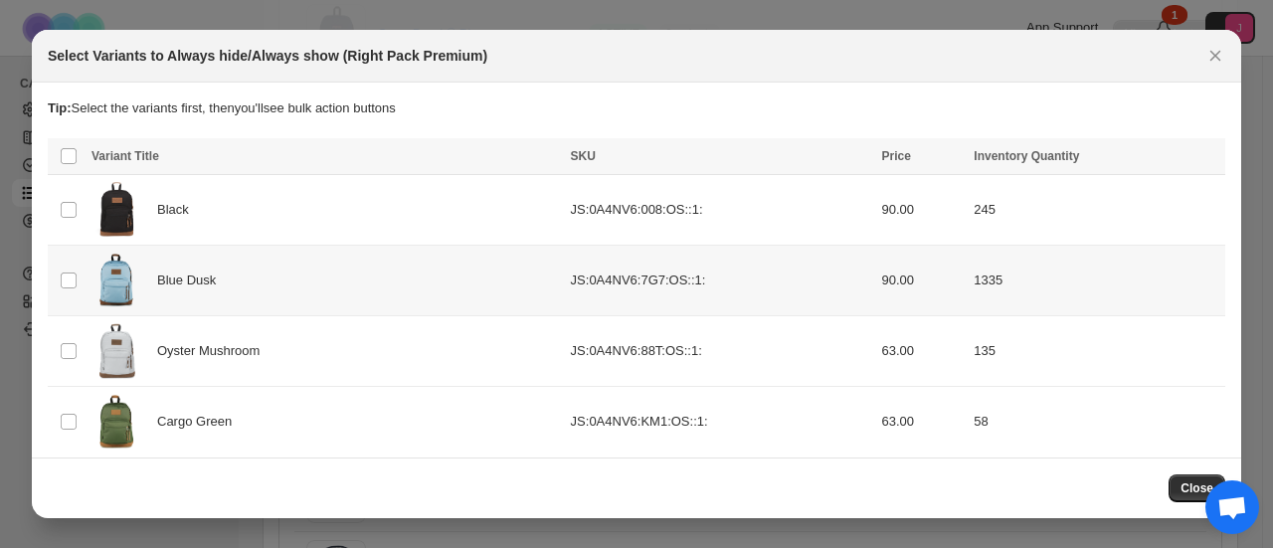
scroll to position [84, 0]
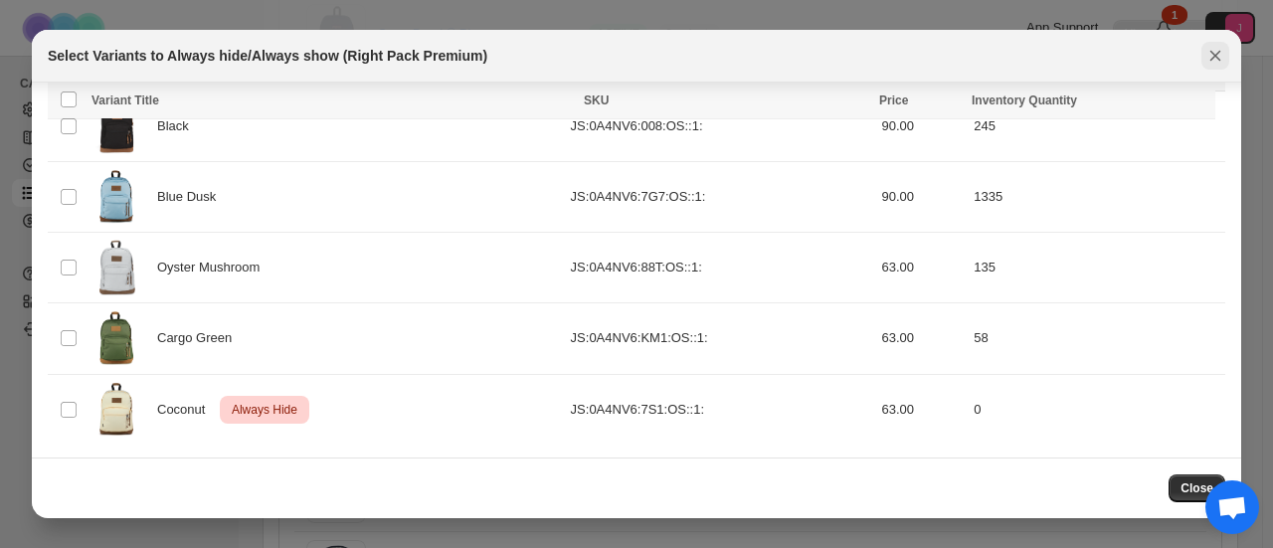
click at [1209, 60] on icon "Close" at bounding box center [1215, 56] width 20 height 20
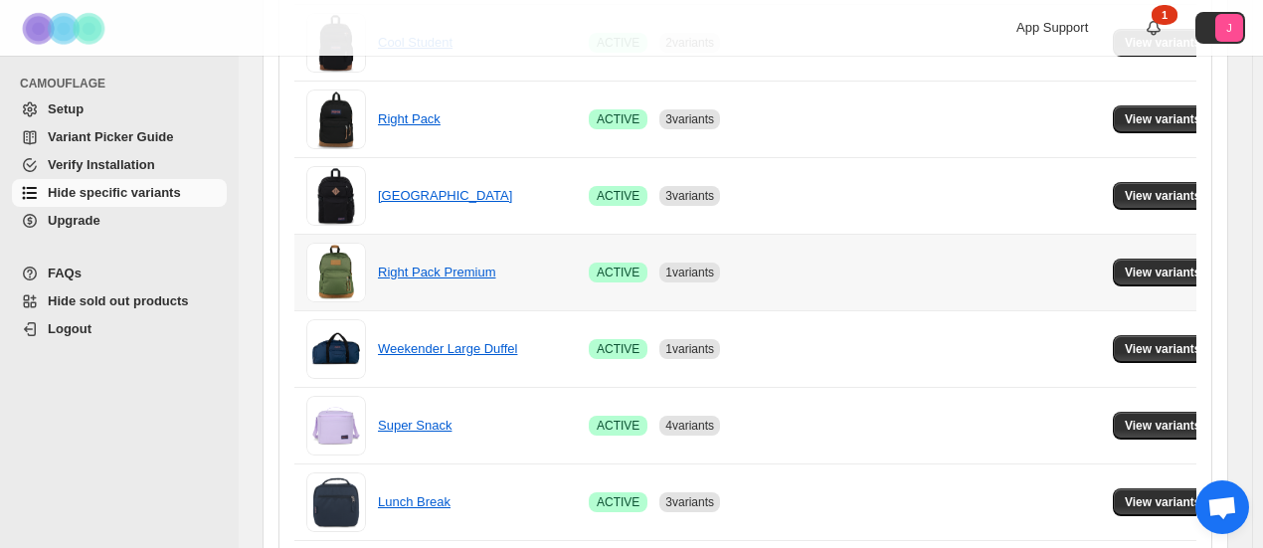
scroll to position [929, 0]
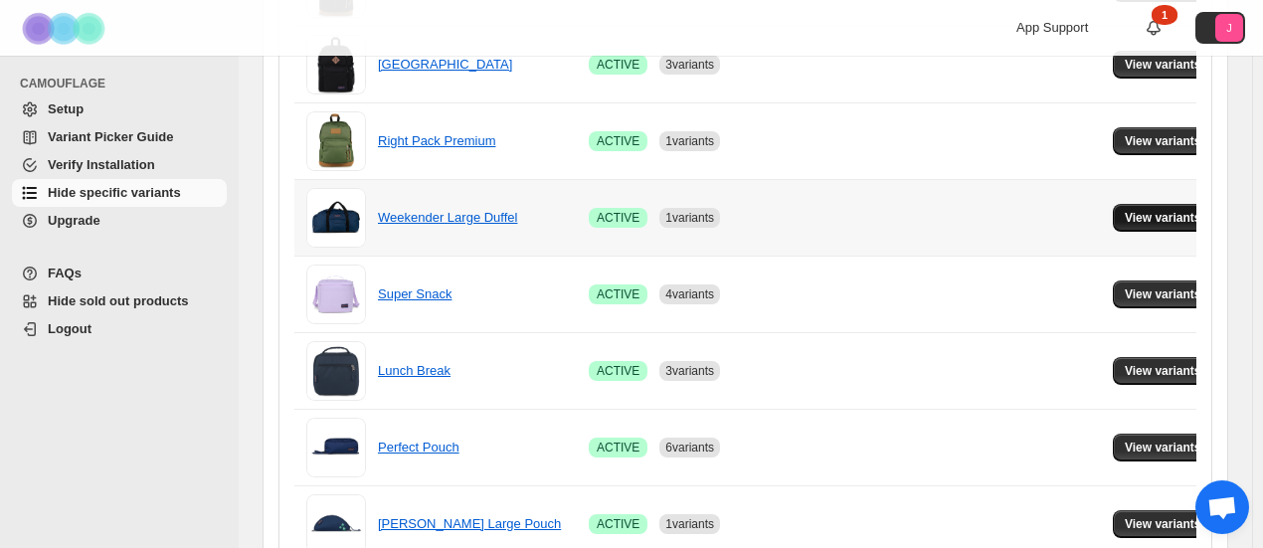
click at [1112, 226] on button "View variants" at bounding box center [1162, 218] width 100 height 28
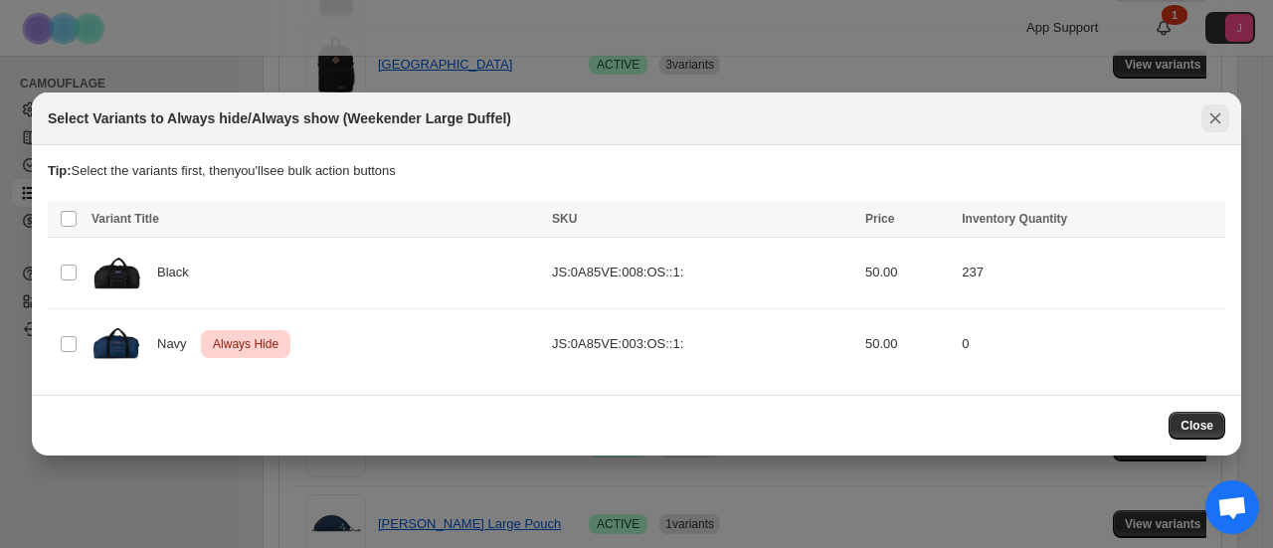
click at [1213, 119] on icon "Close" at bounding box center [1215, 118] width 20 height 20
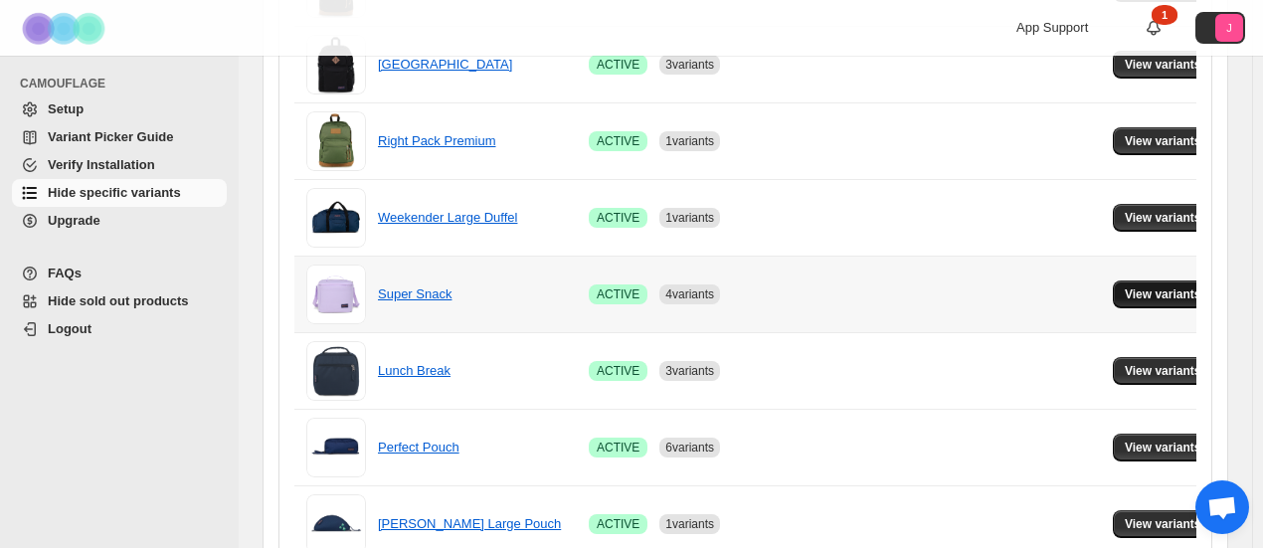
click at [1141, 286] on span "View variants" at bounding box center [1162, 294] width 77 height 16
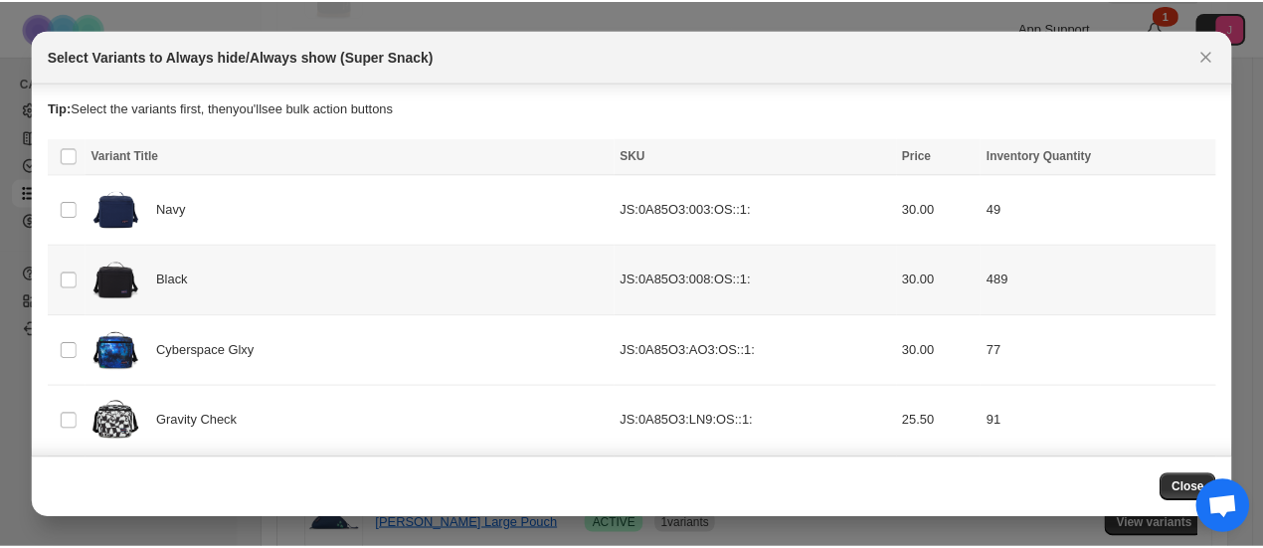
scroll to position [294, 0]
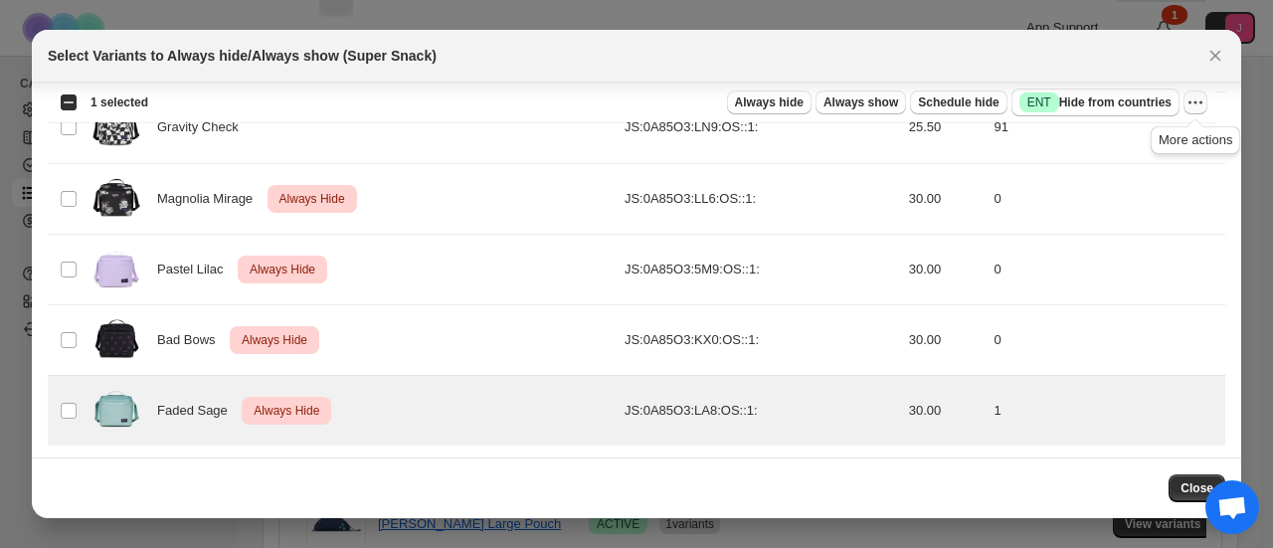
click at [1198, 102] on icon "More actions" at bounding box center [1195, 102] width 20 height 20
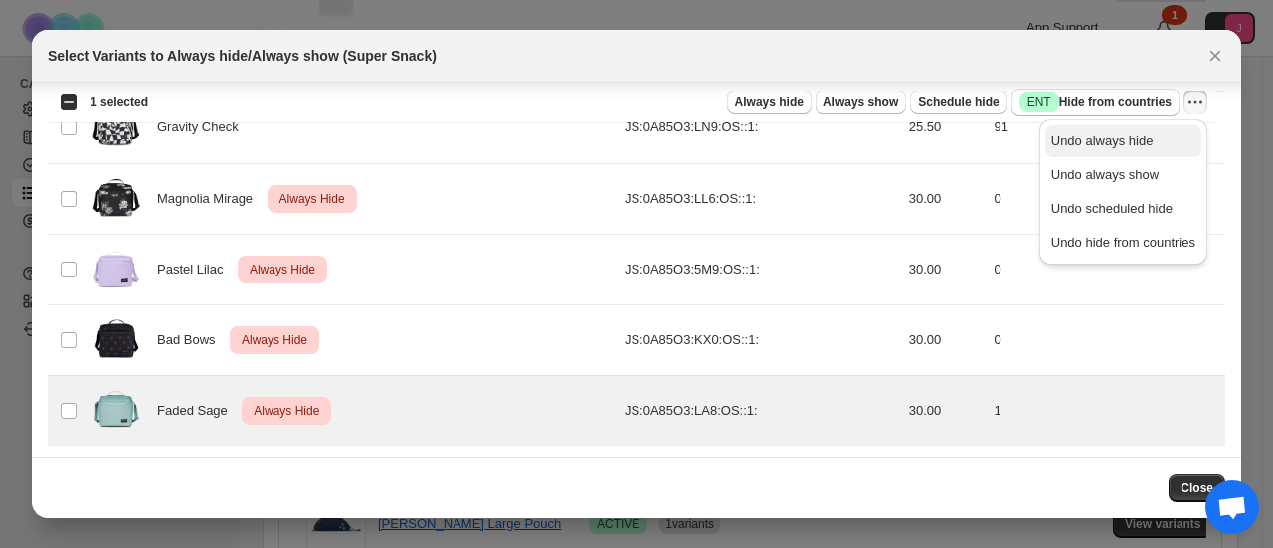
click at [1129, 139] on span "Undo always hide" at bounding box center [1102, 140] width 102 height 15
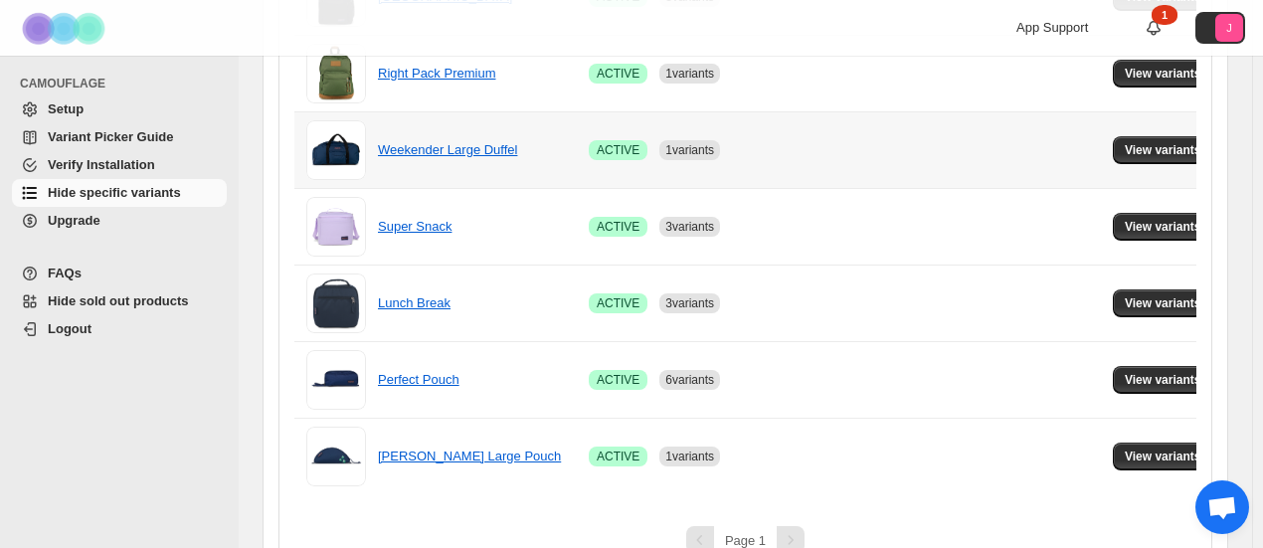
scroll to position [1028, 0]
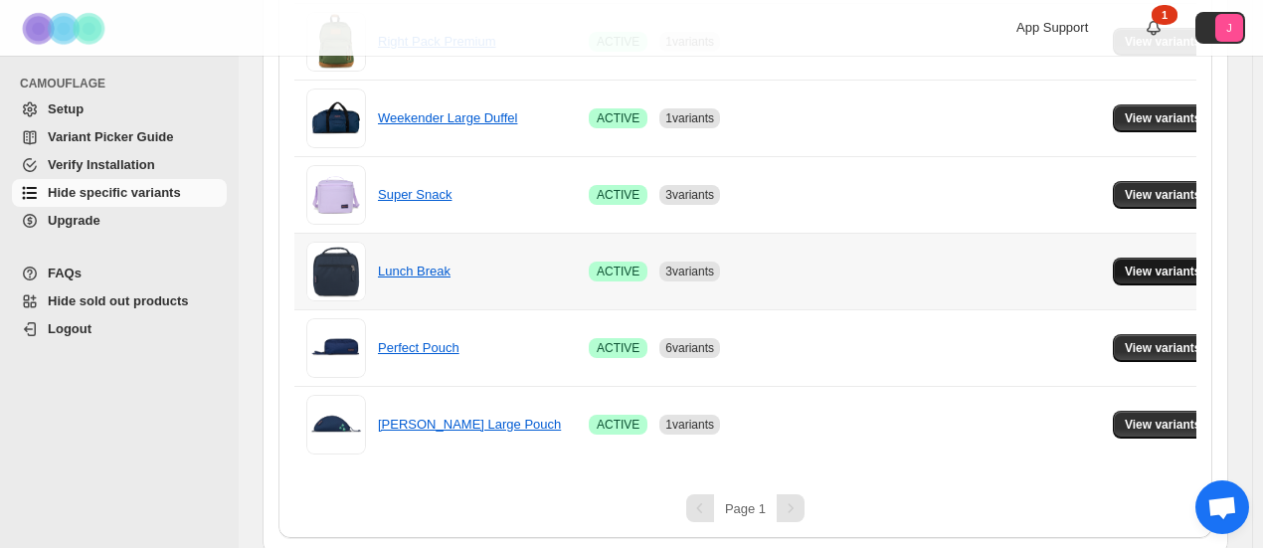
click at [1133, 265] on span "View variants" at bounding box center [1162, 271] width 77 height 16
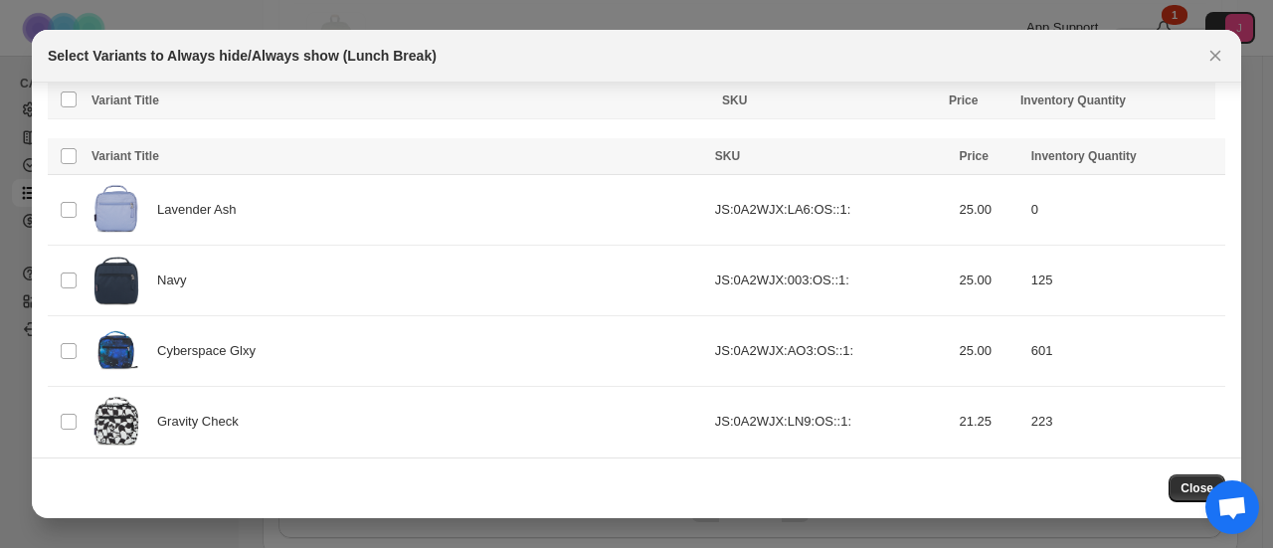
scroll to position [365, 0]
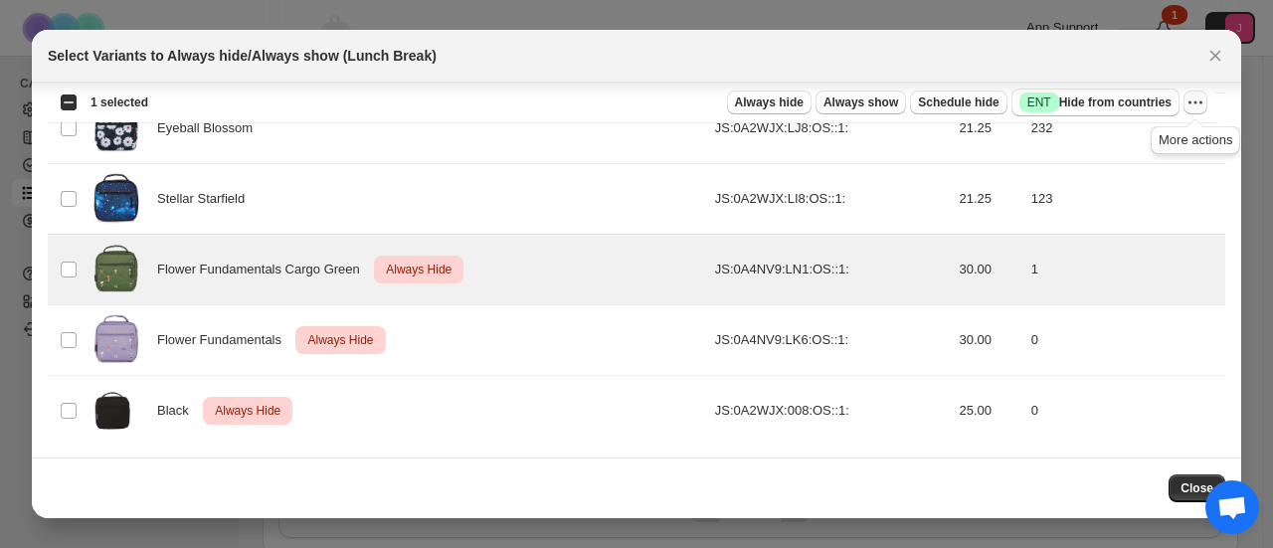
click at [1188, 103] on icon "More actions" at bounding box center [1195, 102] width 20 height 20
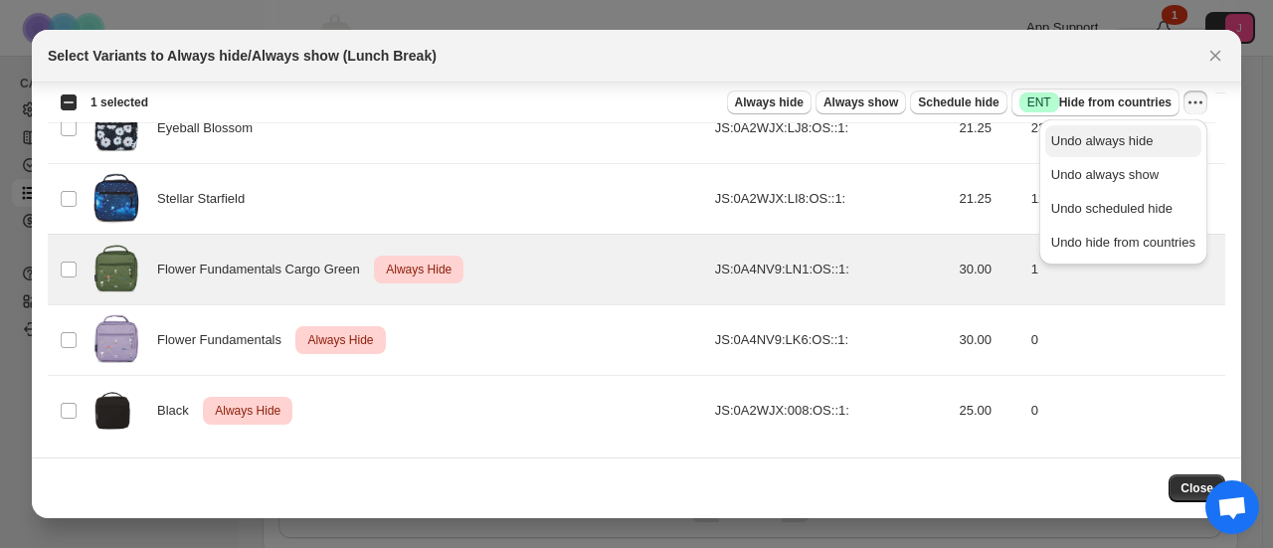
click at [1160, 138] on span "Undo always hide" at bounding box center [1123, 141] width 144 height 20
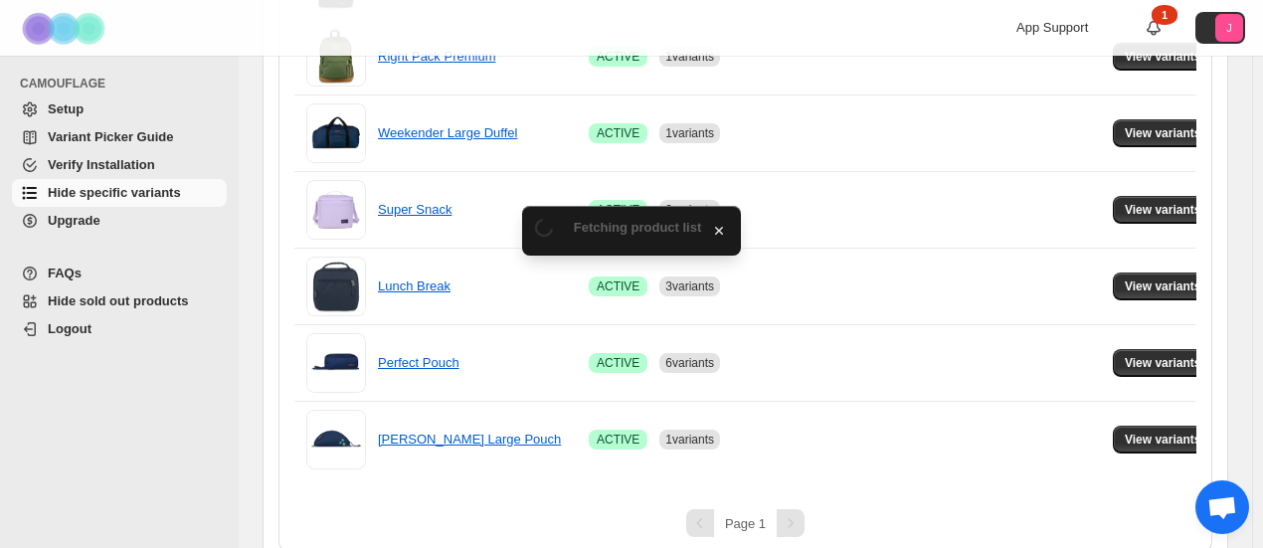
scroll to position [1028, 0]
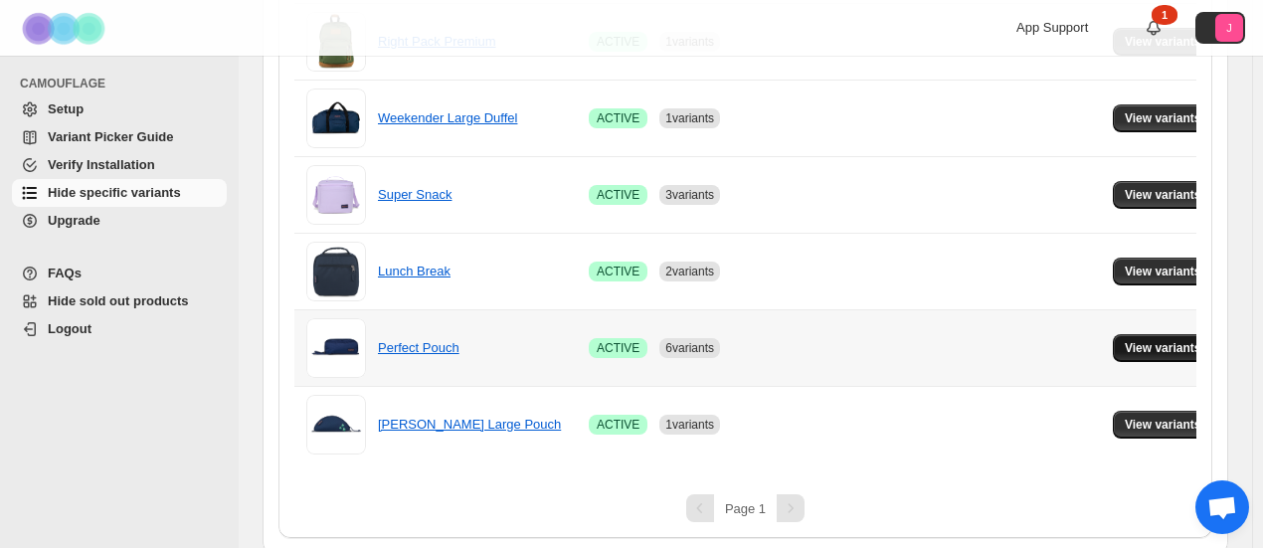
click at [1132, 345] on span "View variants" at bounding box center [1162, 348] width 77 height 16
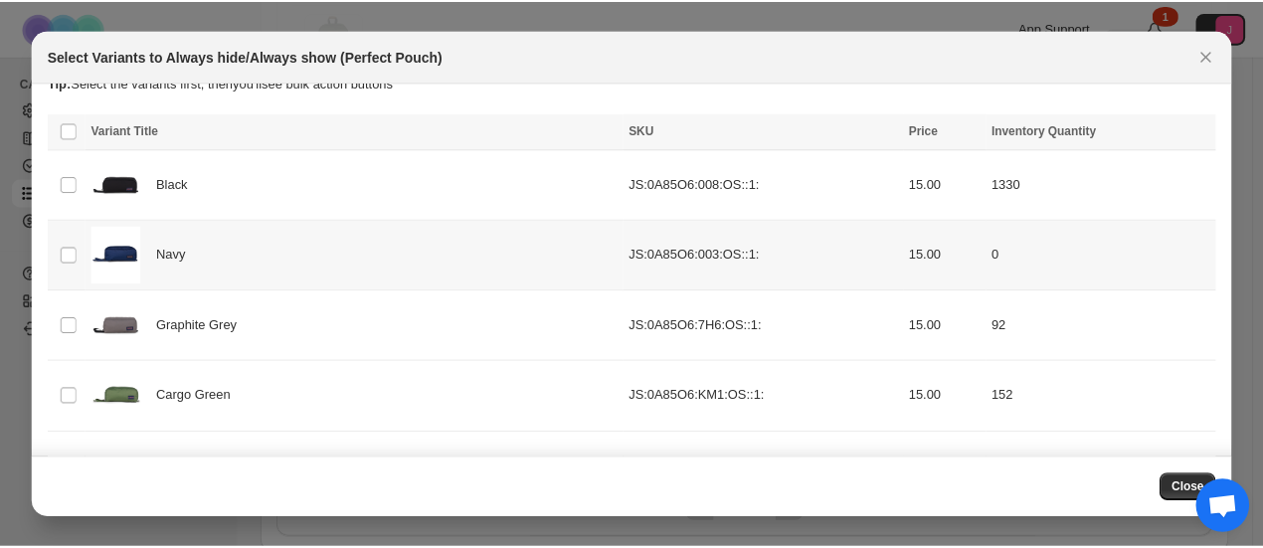
scroll to position [0, 0]
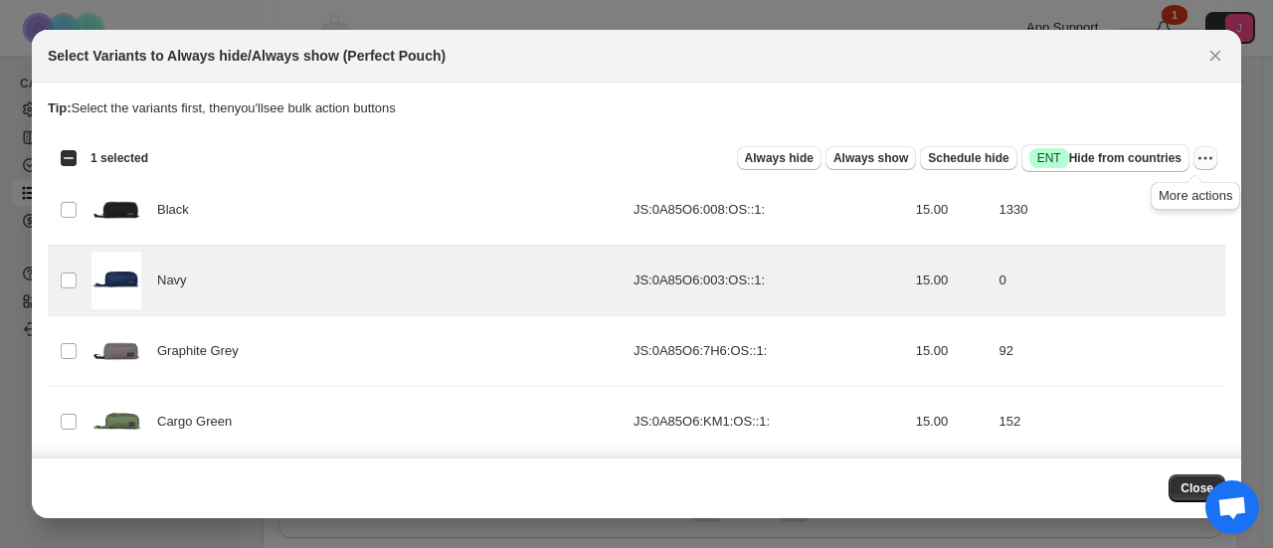
click at [1195, 160] on icon "More actions" at bounding box center [1205, 158] width 20 height 20
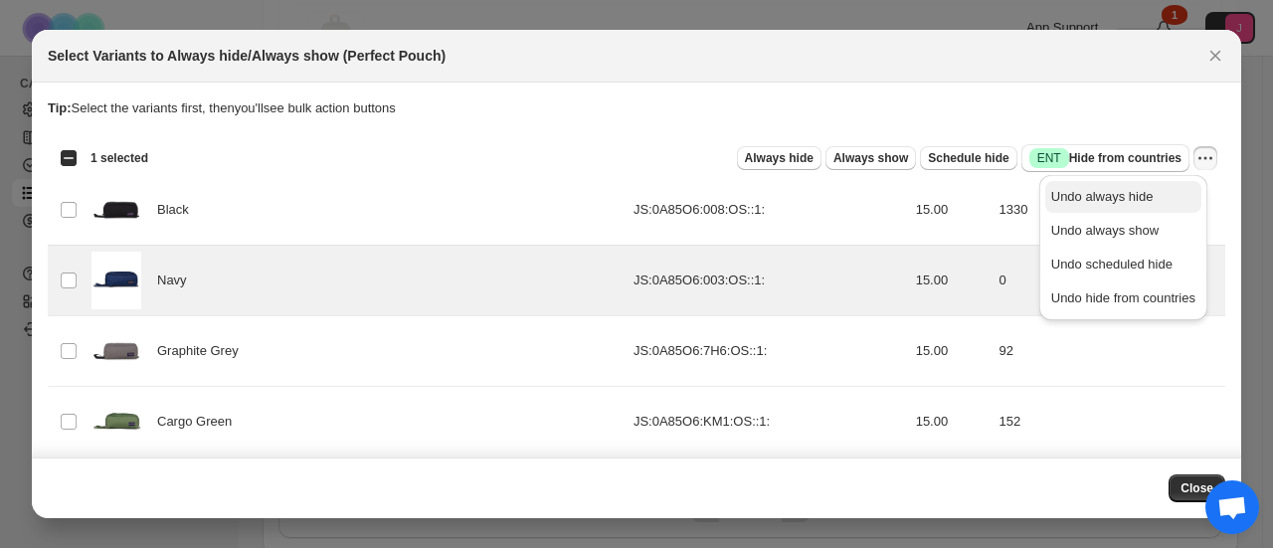
drag, startPoint x: 1158, startPoint y: 195, endPoint x: 617, endPoint y: 56, distance: 558.4
click at [1157, 195] on span "Undo always hide" at bounding box center [1123, 197] width 144 height 20
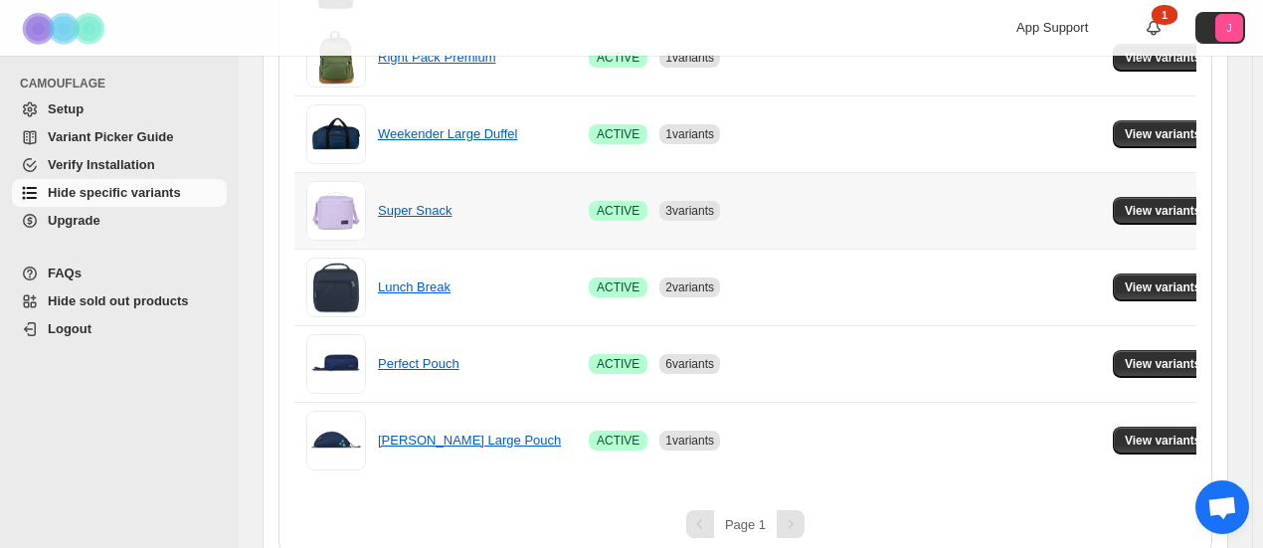
scroll to position [1028, 0]
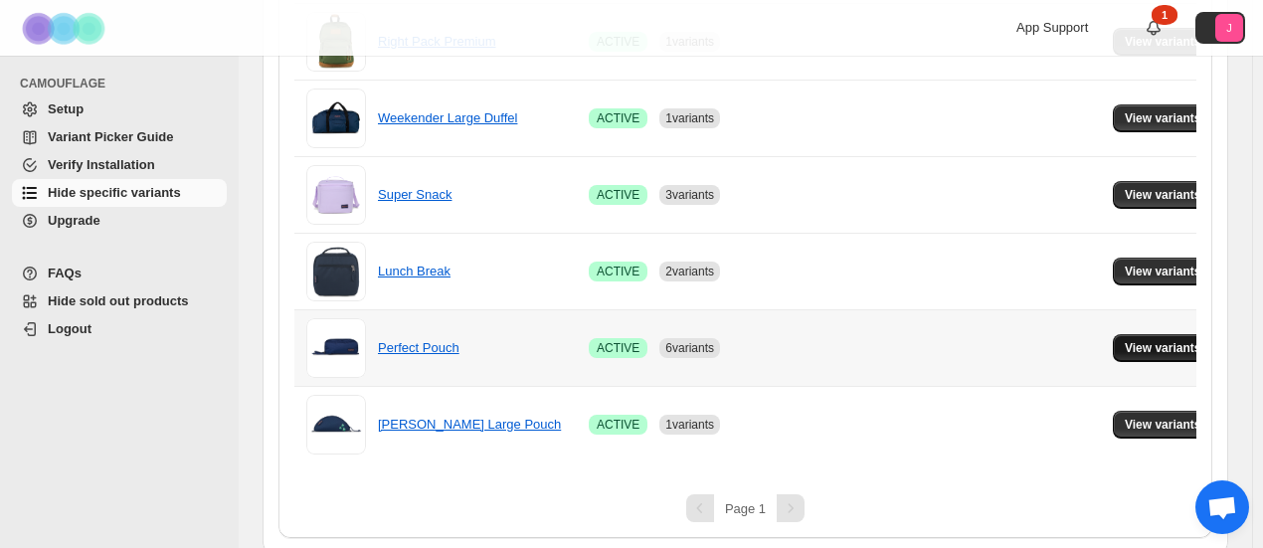
click at [1144, 356] on button "View variants" at bounding box center [1162, 348] width 100 height 28
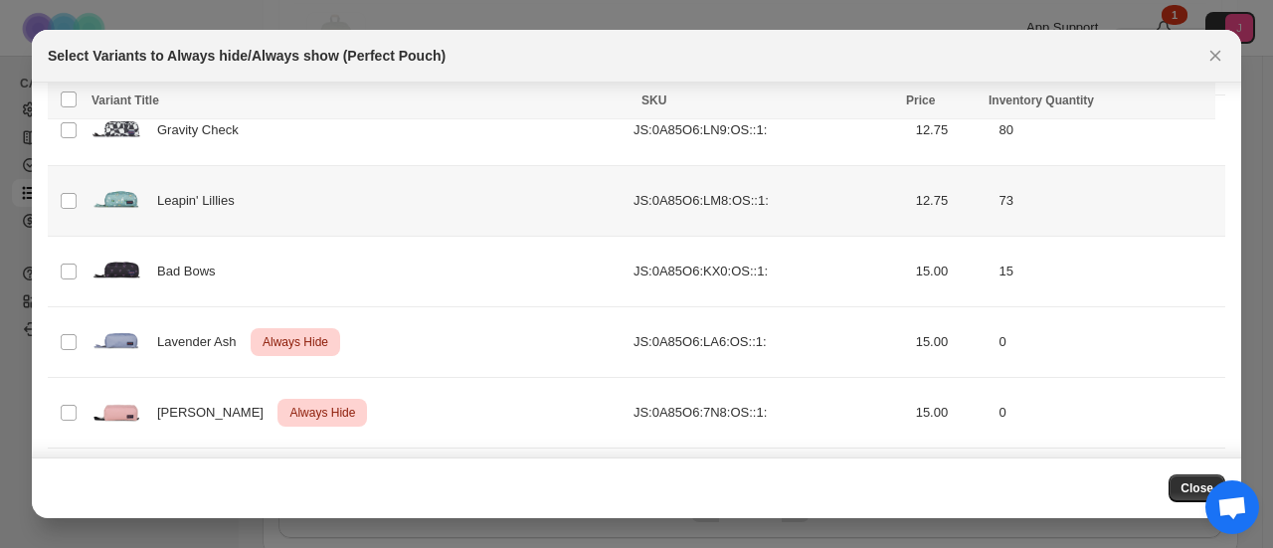
scroll to position [787, 0]
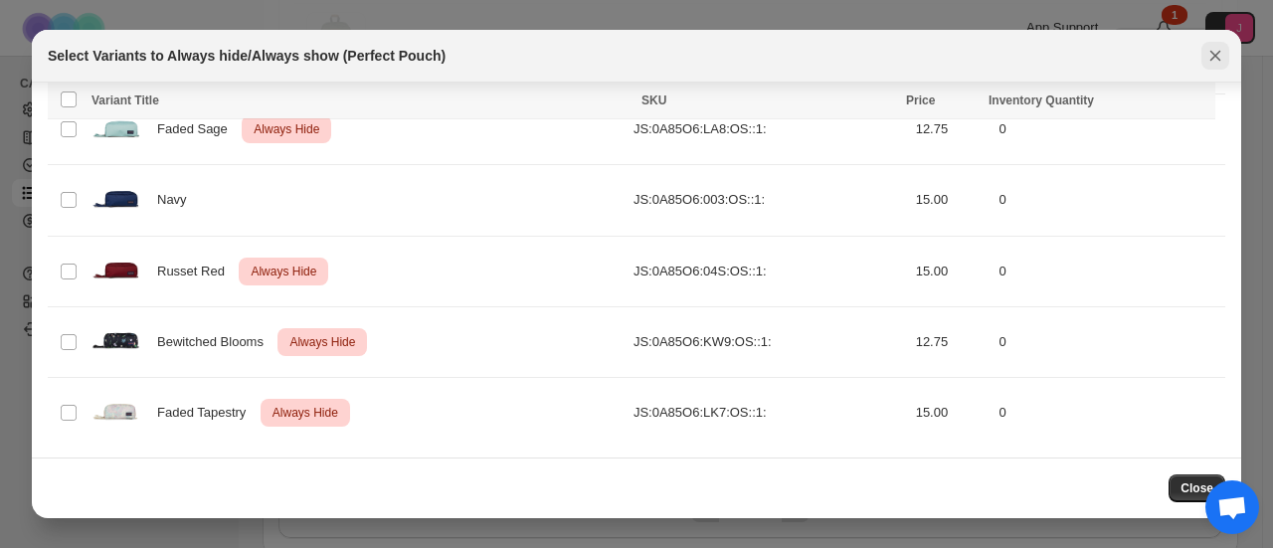
click at [1210, 59] on icon "Close" at bounding box center [1215, 56] width 20 height 20
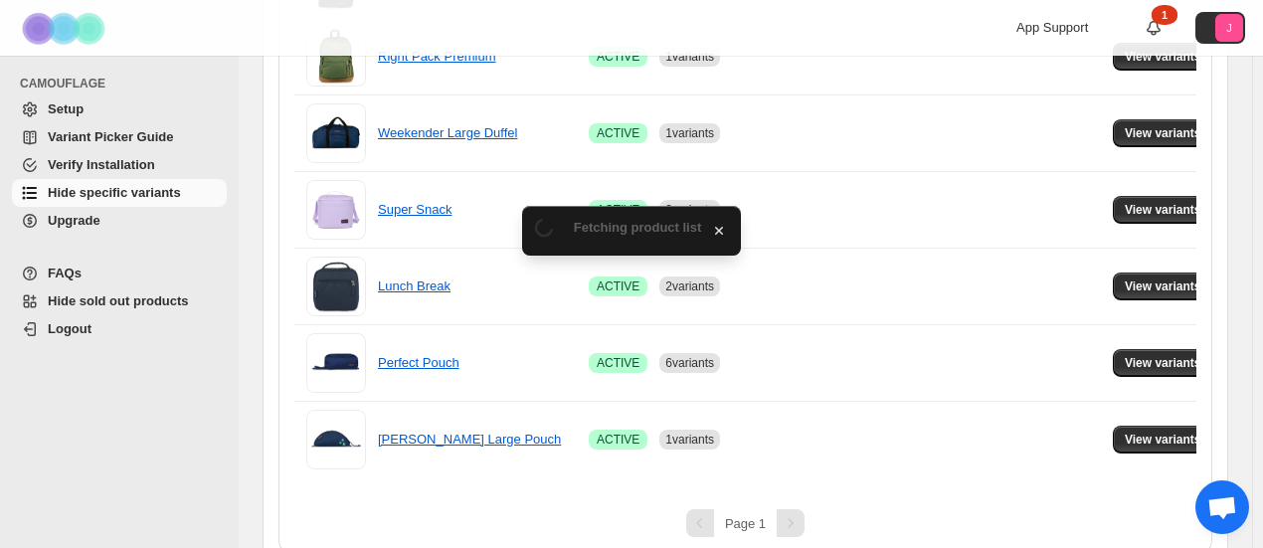
scroll to position [1028, 0]
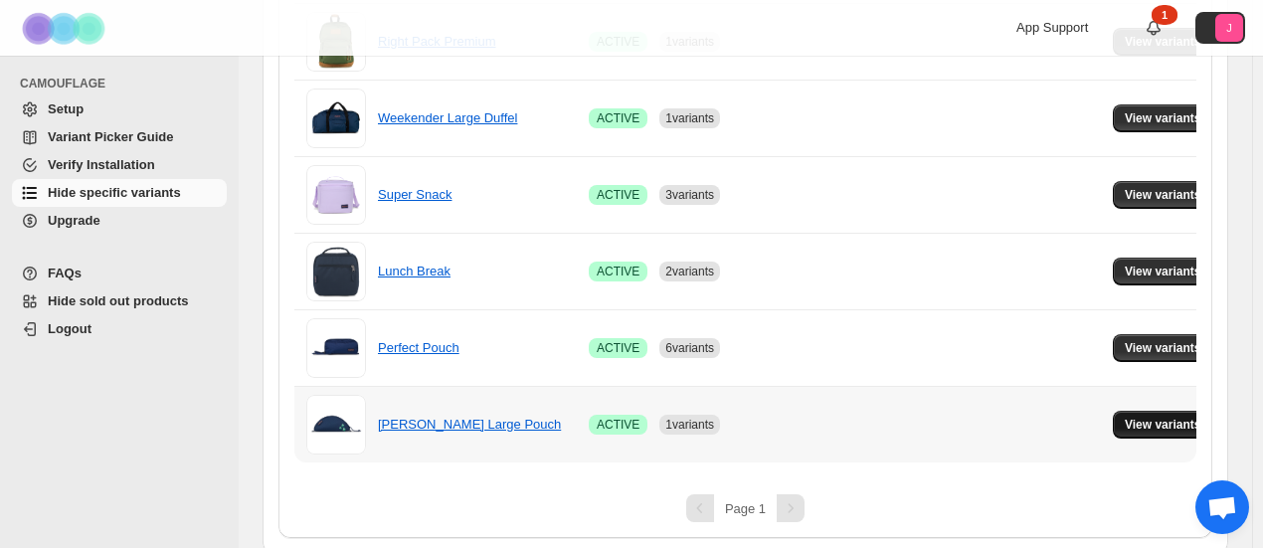
click at [1138, 419] on span "View variants" at bounding box center [1162, 425] width 77 height 16
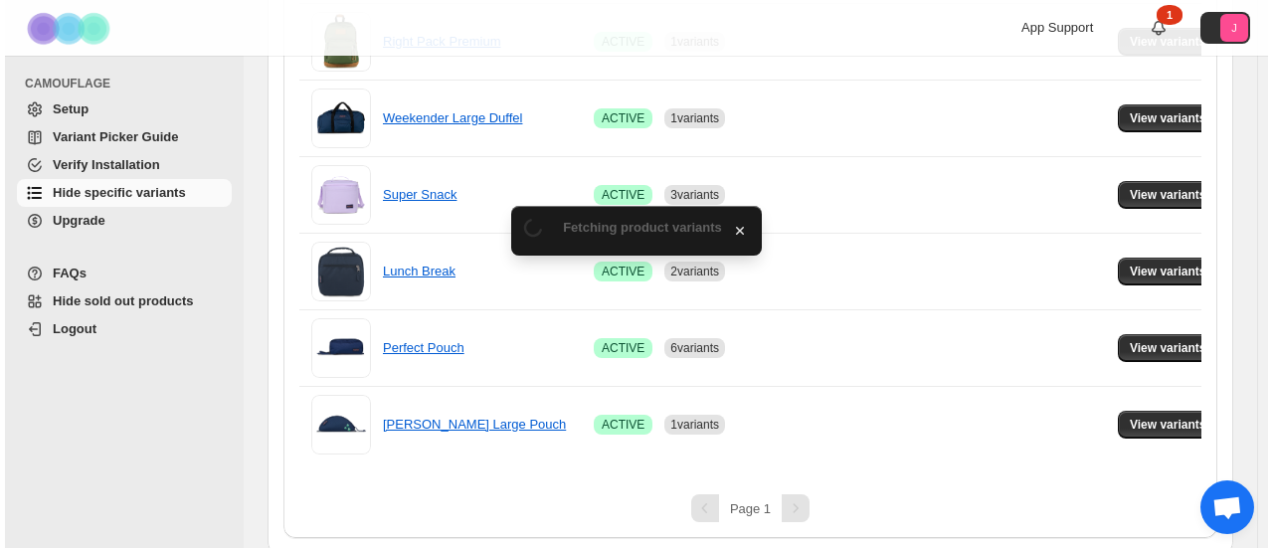
scroll to position [0, 0]
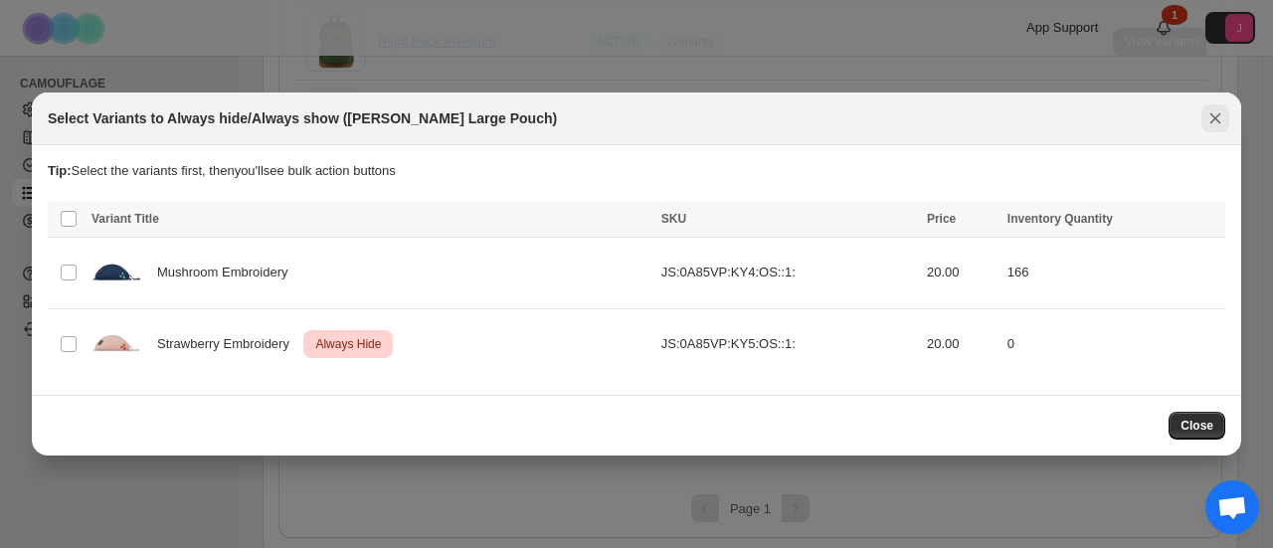
click at [1217, 120] on icon "Close" at bounding box center [1215, 118] width 20 height 20
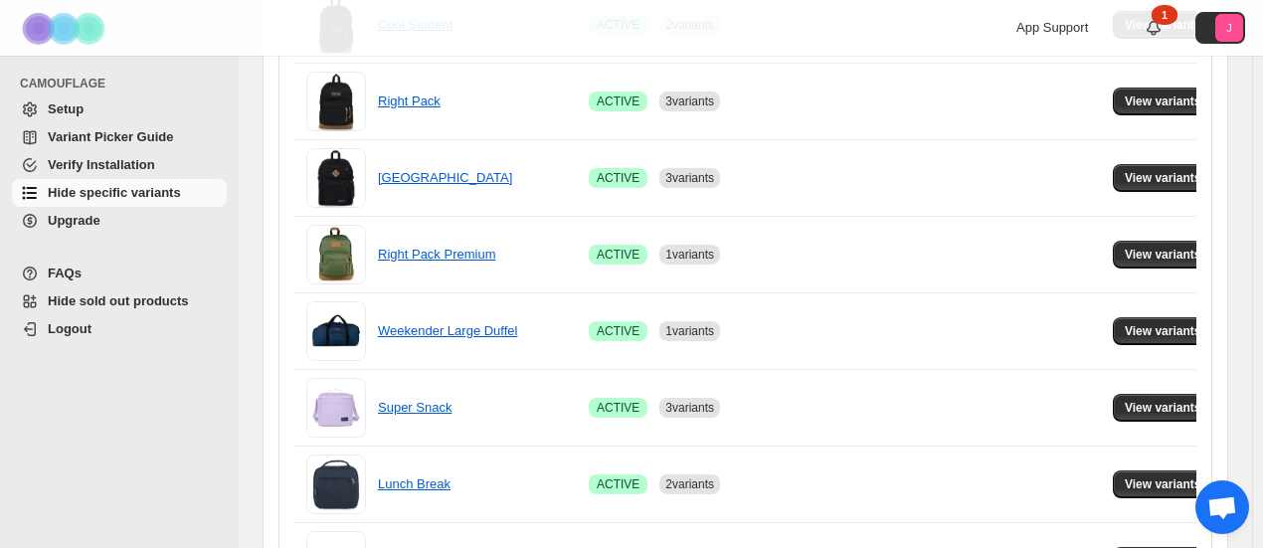
scroll to position [1028, 0]
